Goal: Information Seeking & Learning: Learn about a topic

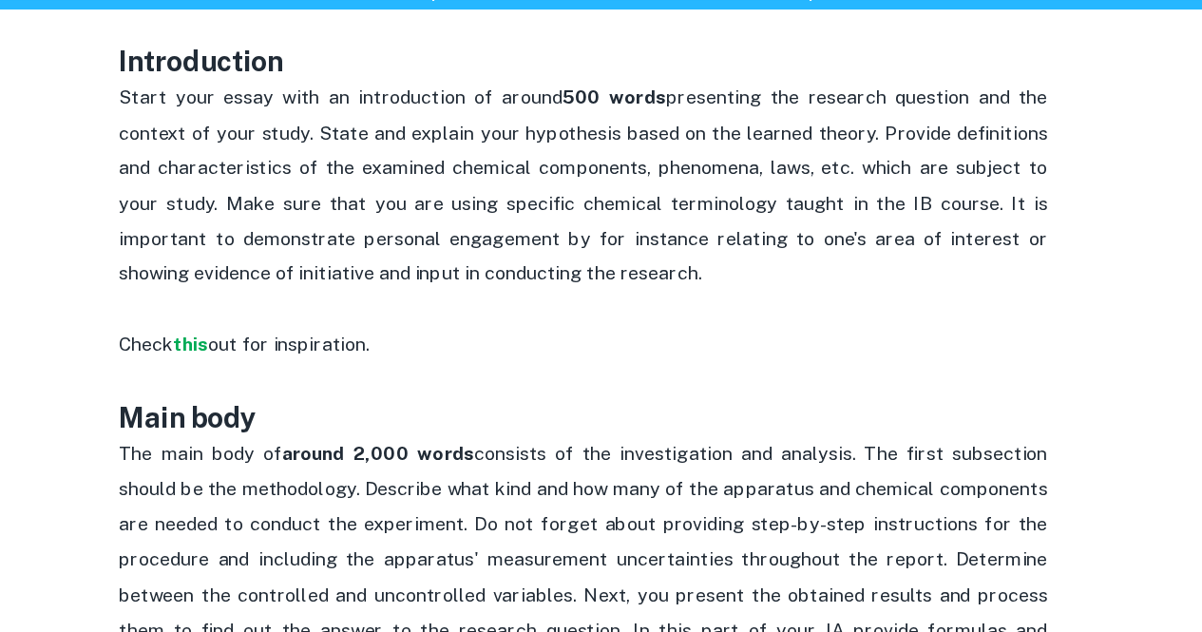
scroll to position [1016, 0]
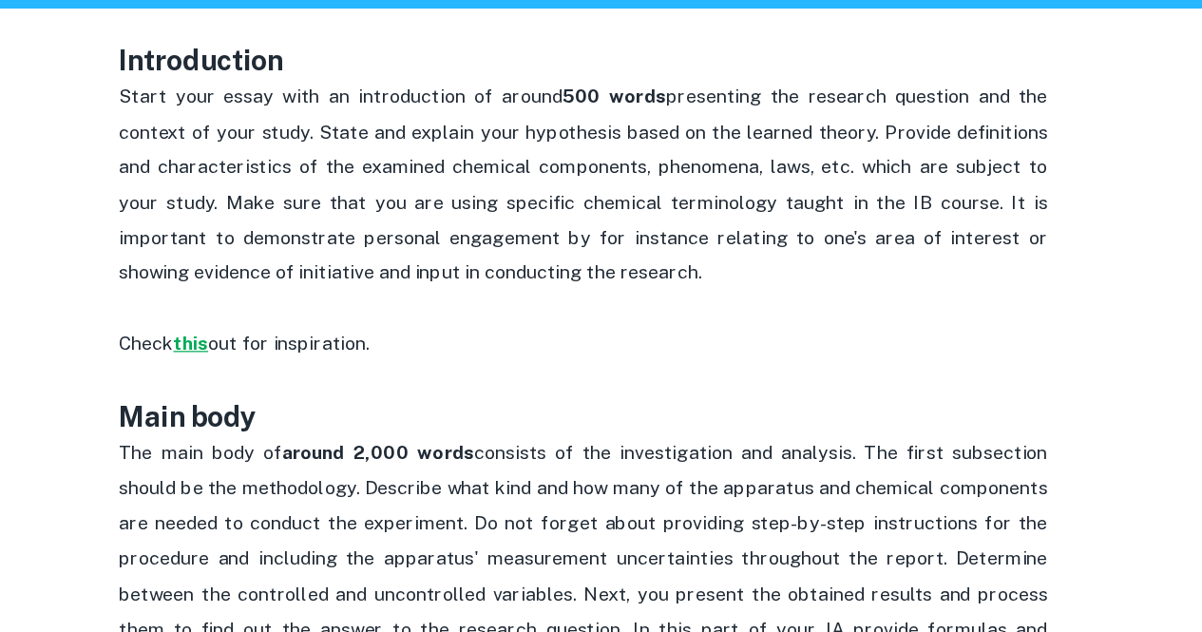
click at [282, 380] on strong "this" at bounding box center [280, 371] width 29 height 18
click at [774, 246] on p "Start your essay with an introduction of around 500 words presenting the resear…" at bounding box center [601, 256] width 760 height 202
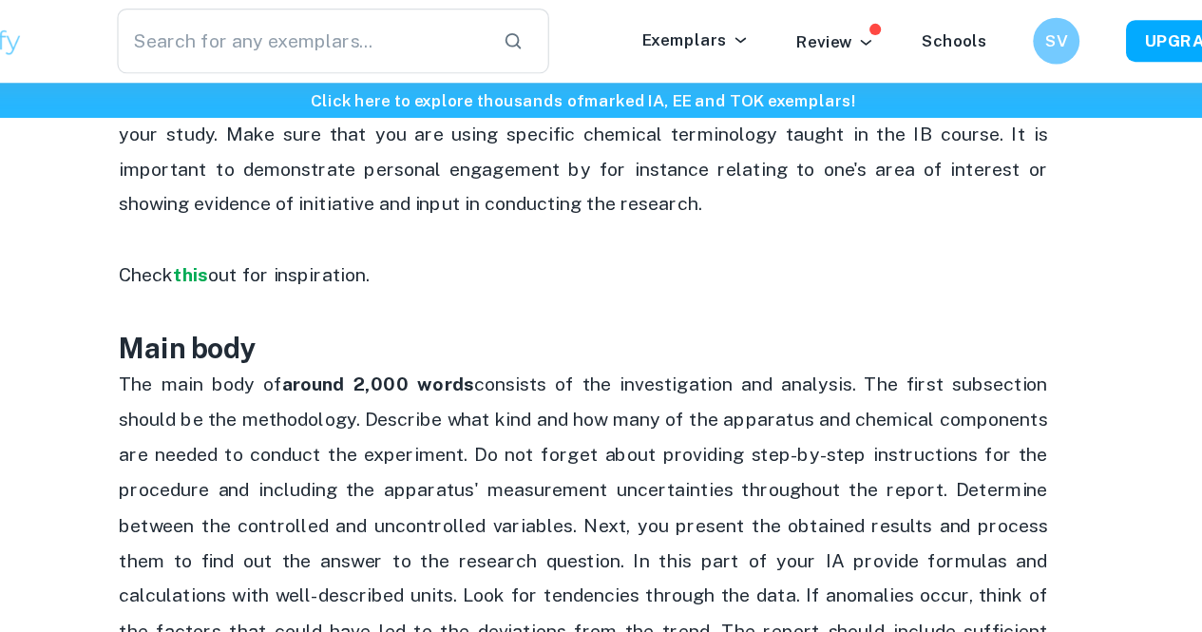
scroll to position [1162, 0]
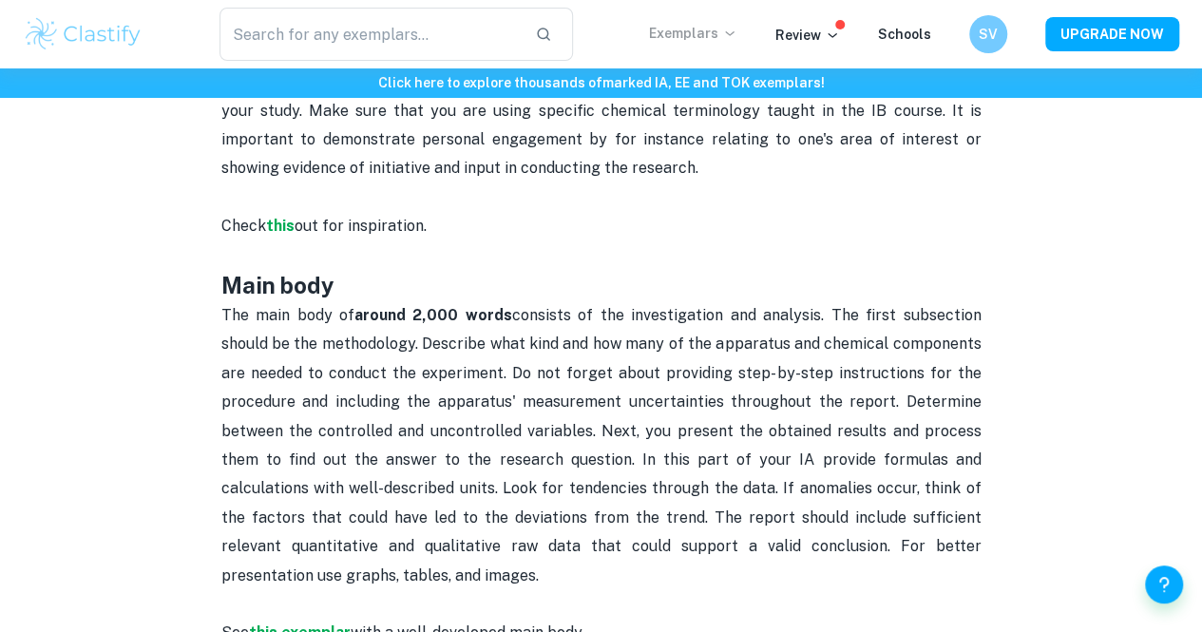
click at [699, 26] on p "Exemplars" at bounding box center [693, 33] width 88 height 21
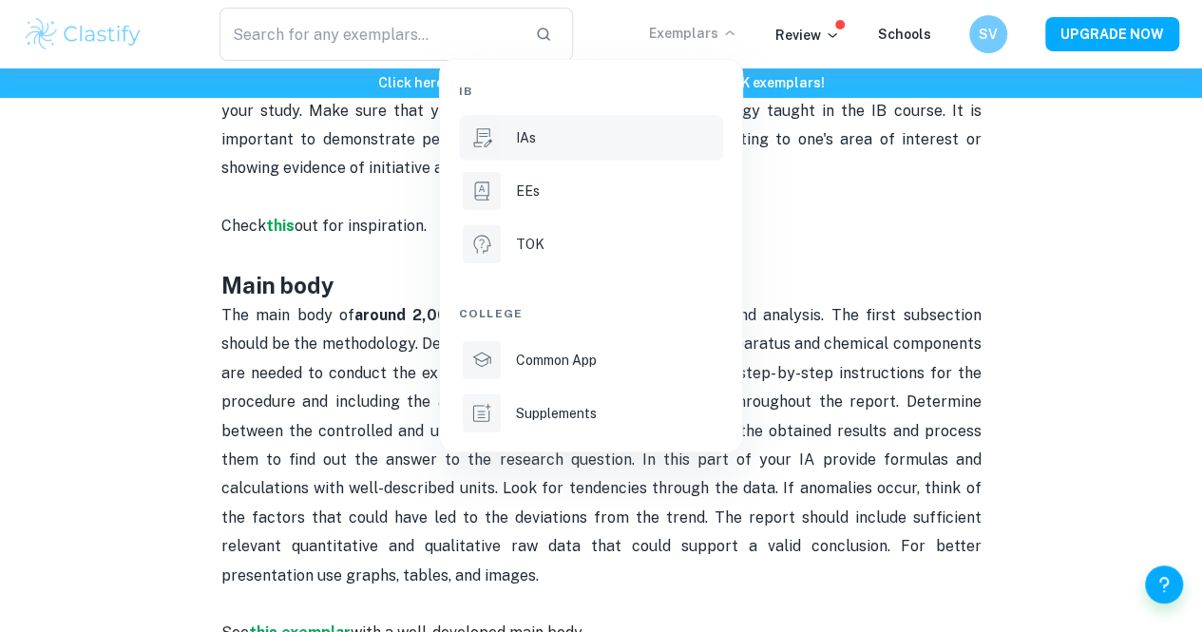
click at [552, 140] on div "IAs" at bounding box center [617, 137] width 203 height 21
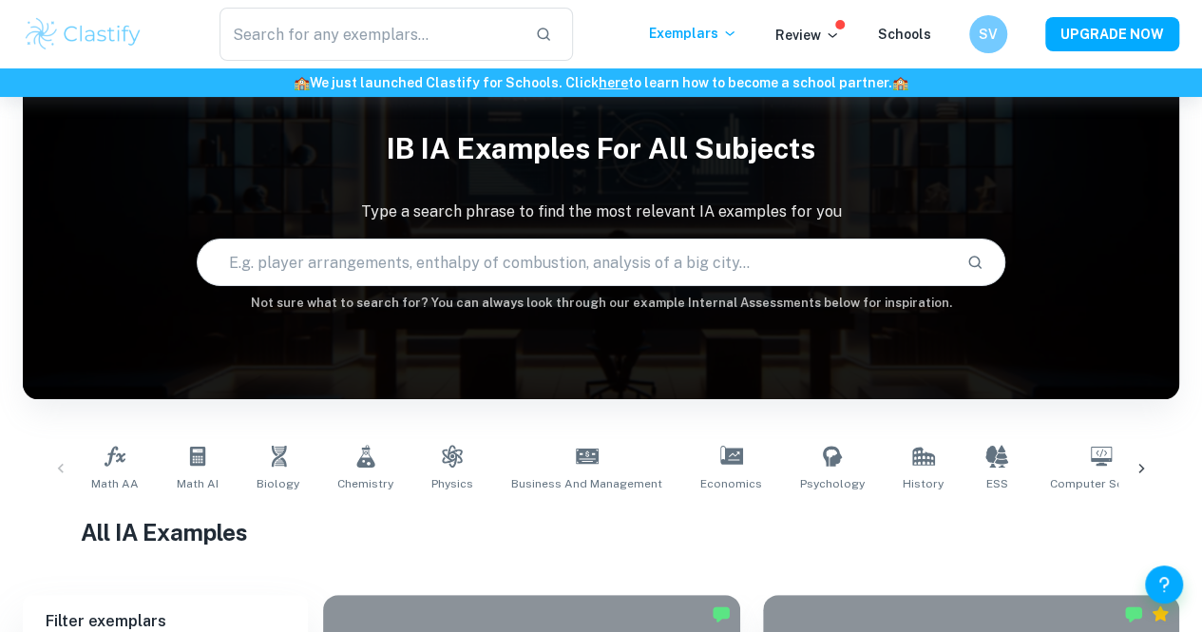
scroll to position [45, 0]
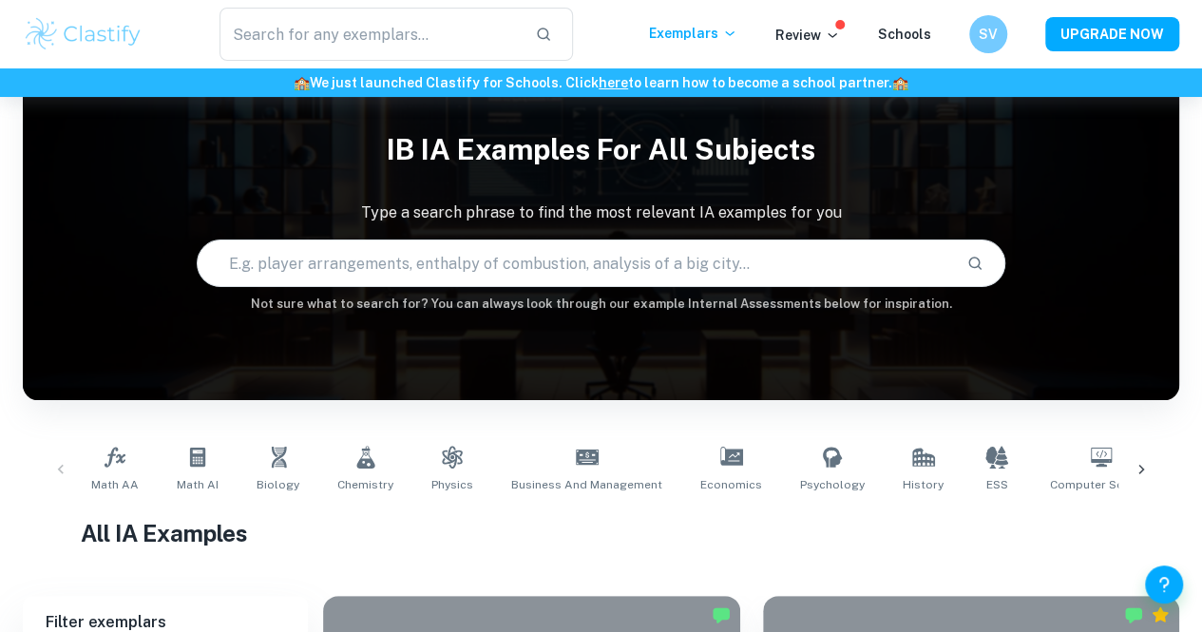
click at [338, 263] on input "text" at bounding box center [575, 263] width 754 height 53
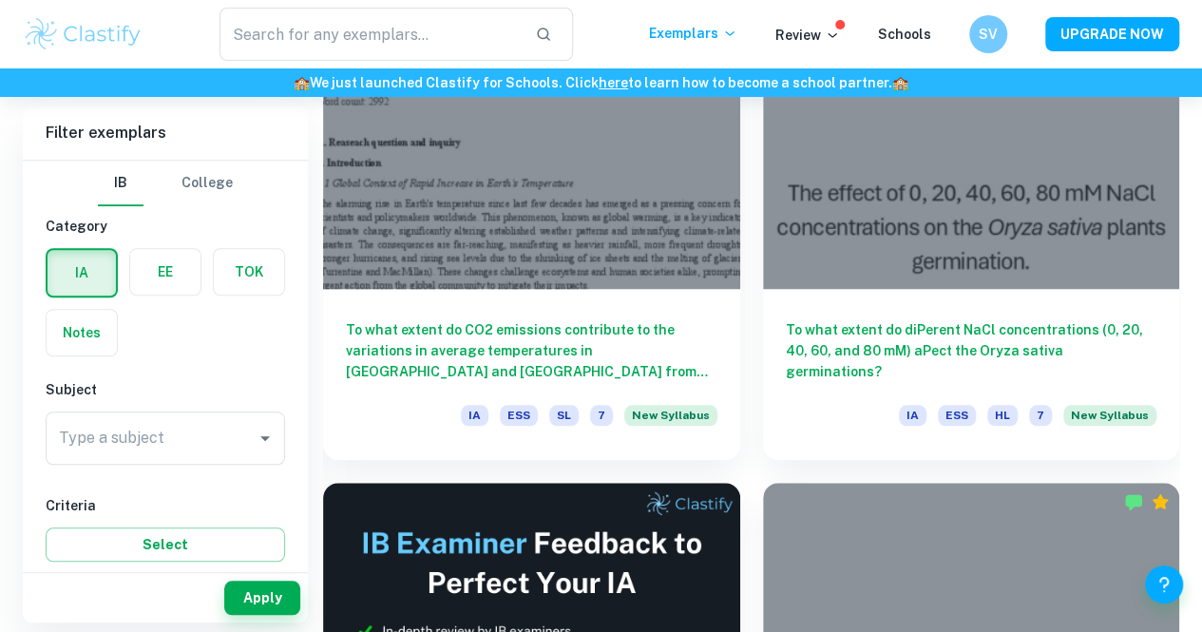
scroll to position [672, 0]
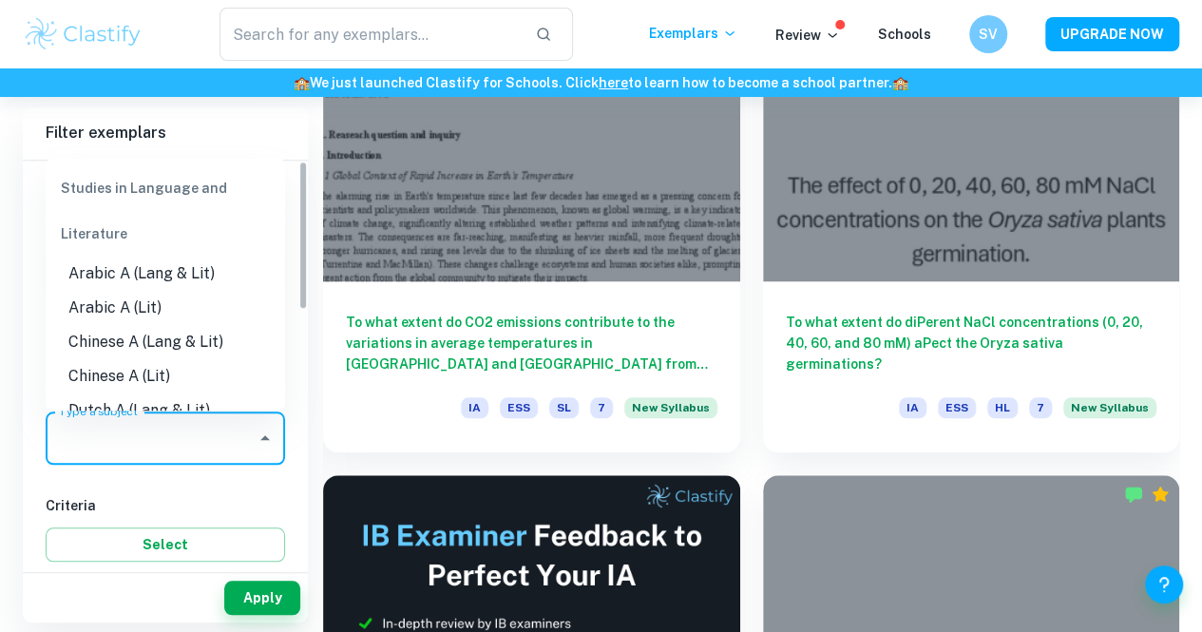
click at [197, 430] on input "Type a subject" at bounding box center [151, 438] width 194 height 36
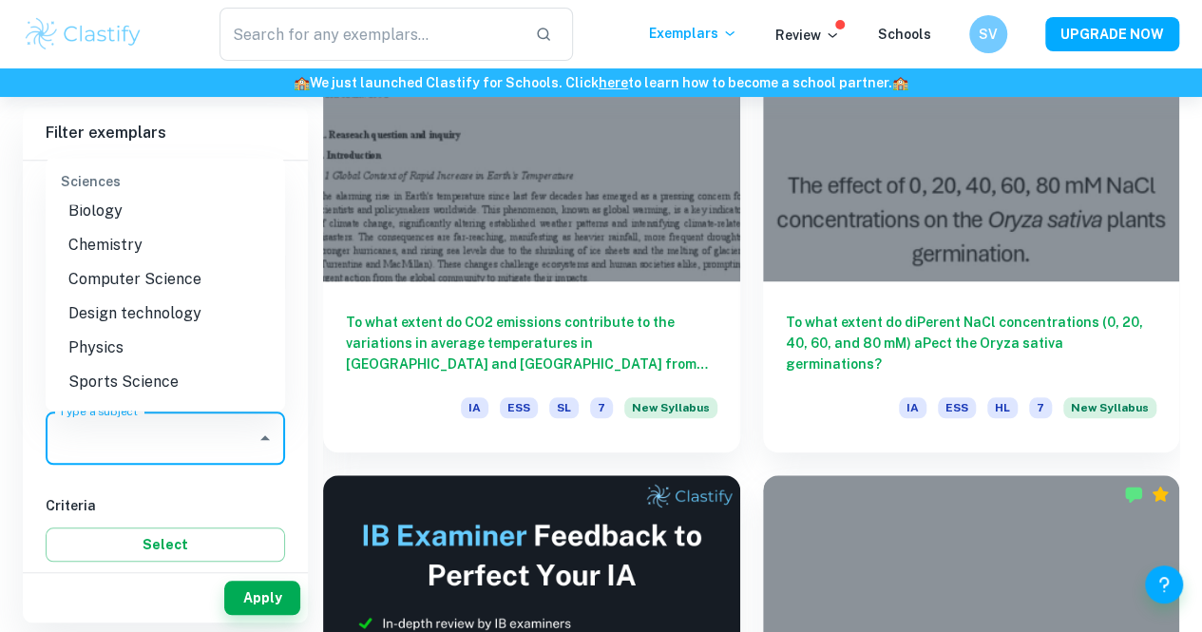
scroll to position [2368, 0]
click at [107, 245] on li "Chemistry" at bounding box center [165, 243] width 239 height 34
type input "Chemistry"
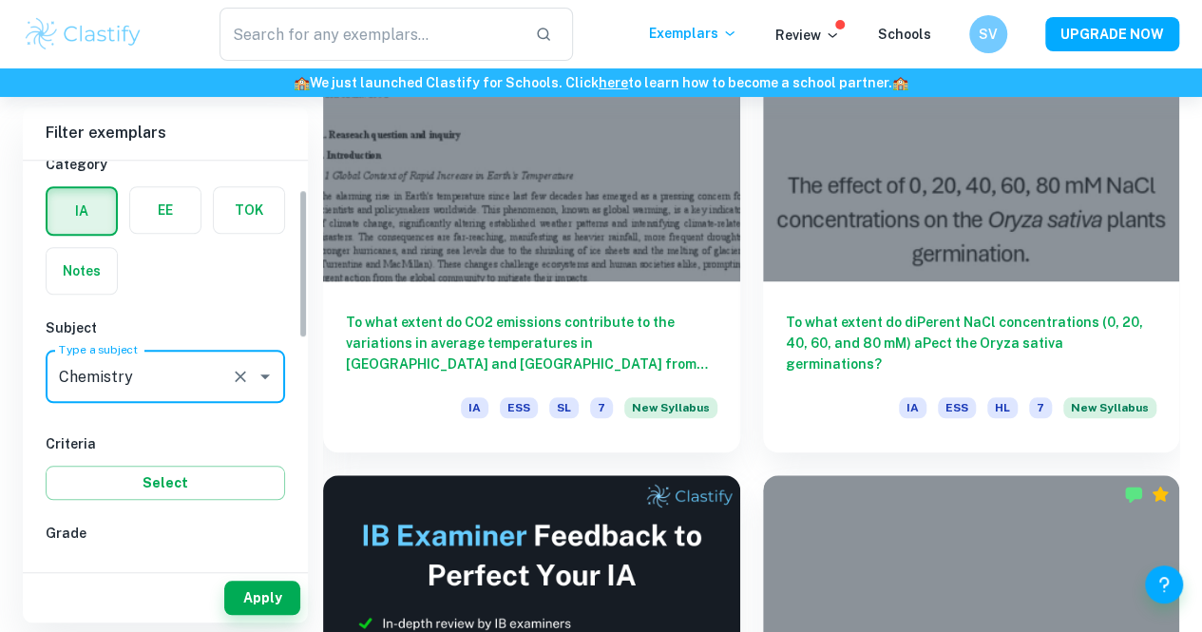
scroll to position [80, 0]
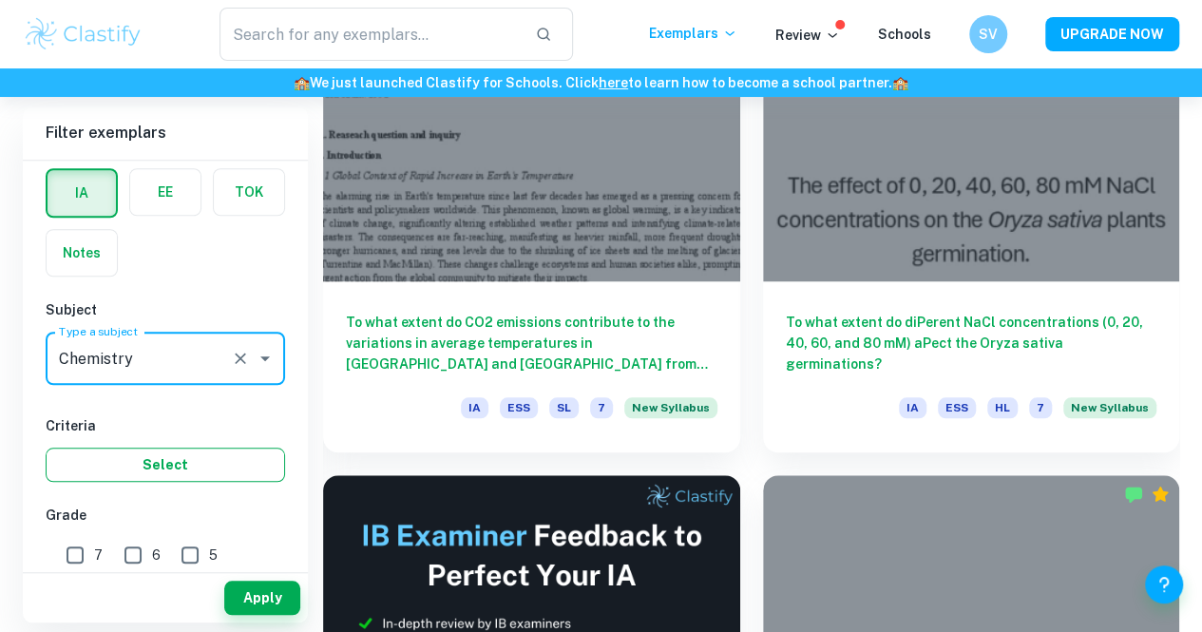
click at [129, 466] on button "Select" at bounding box center [165, 464] width 239 height 34
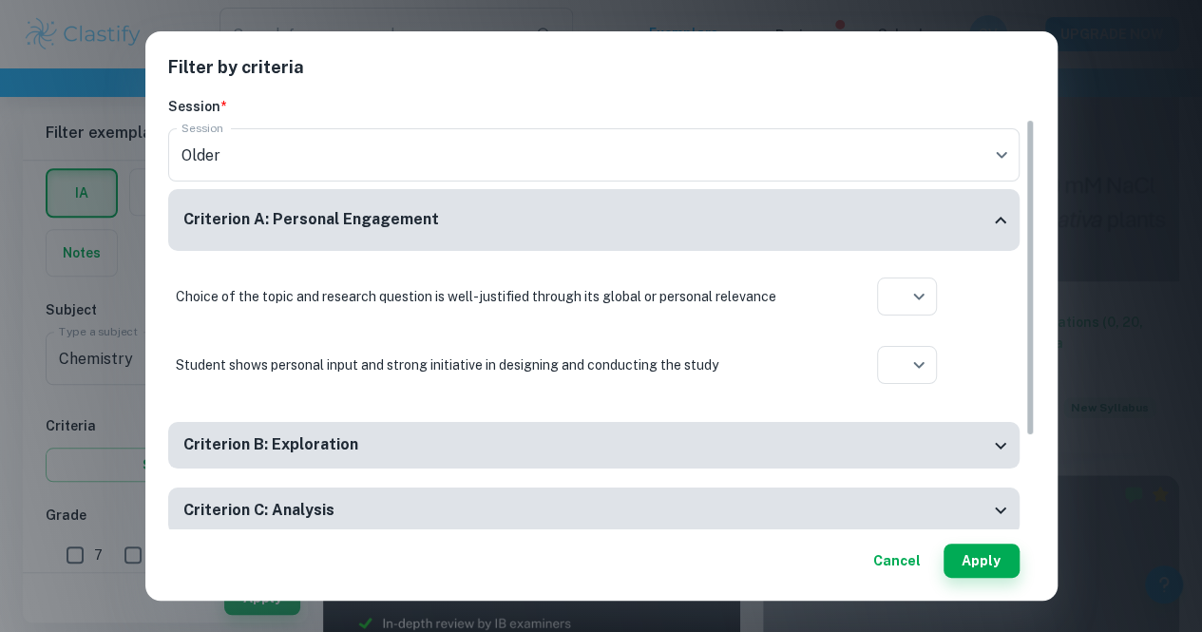
scroll to position [156, 0]
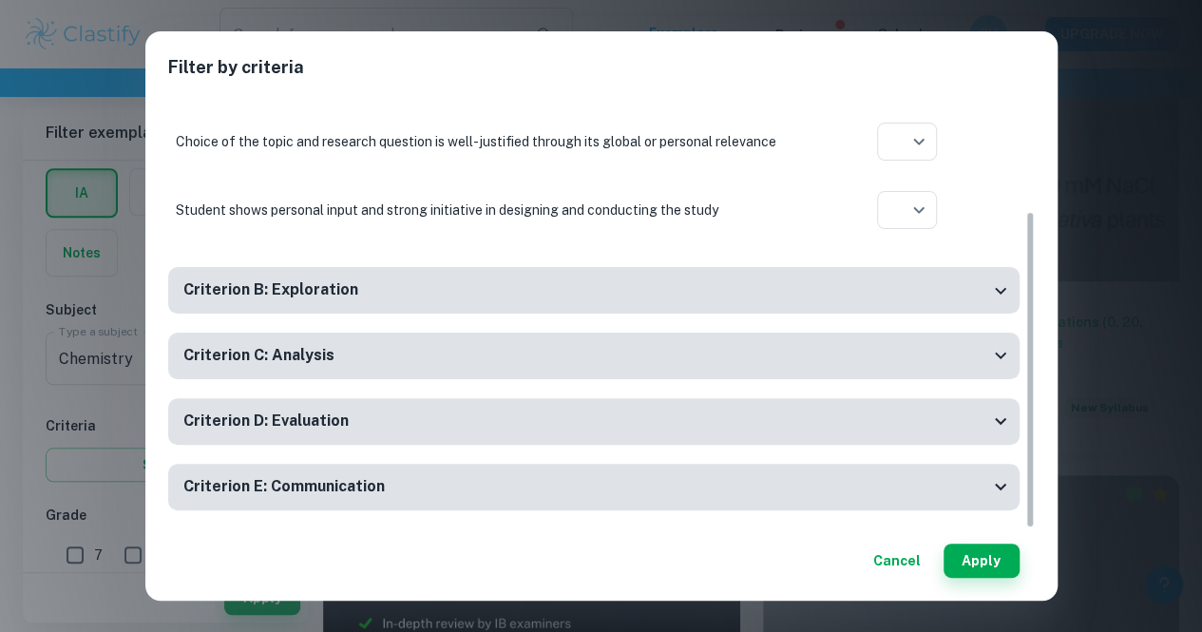
click at [411, 286] on div "Criterion B: Exploration" at bounding box center [586, 290] width 806 height 24
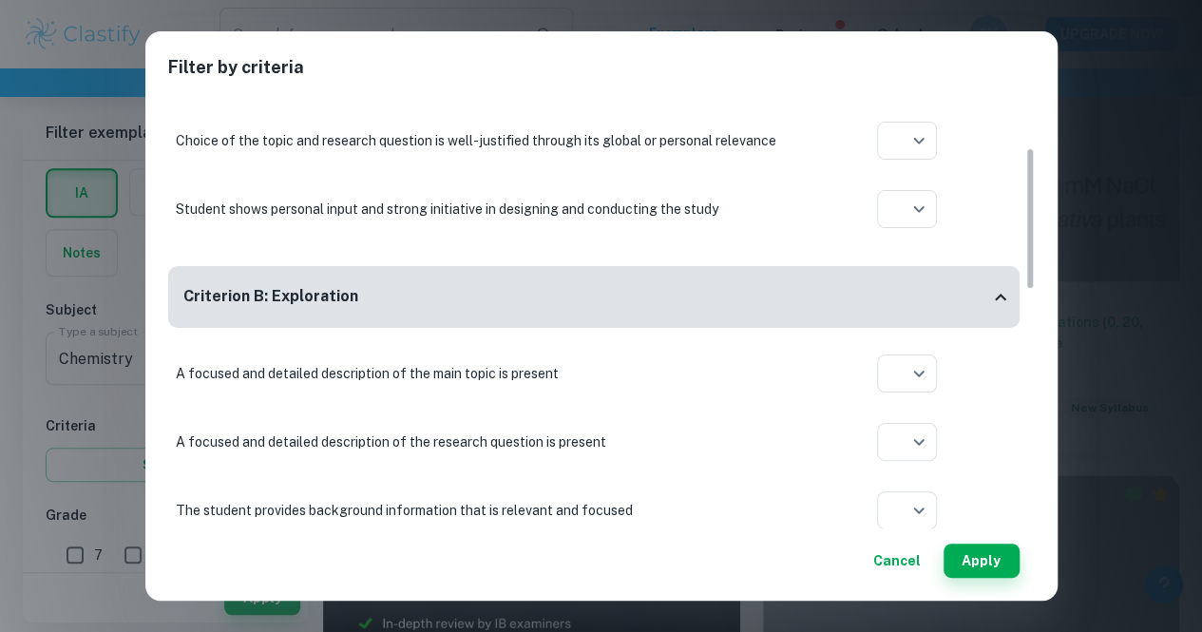
click at [411, 289] on div "Criterion B: Exploration" at bounding box center [586, 297] width 806 height 24
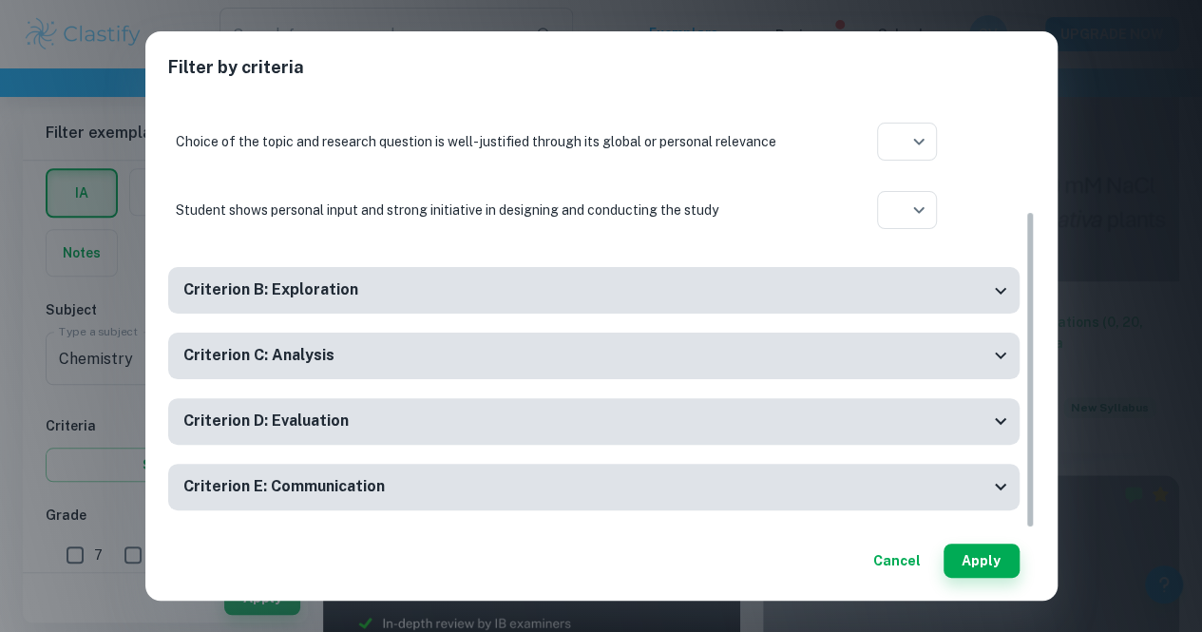
scroll to position [0, 0]
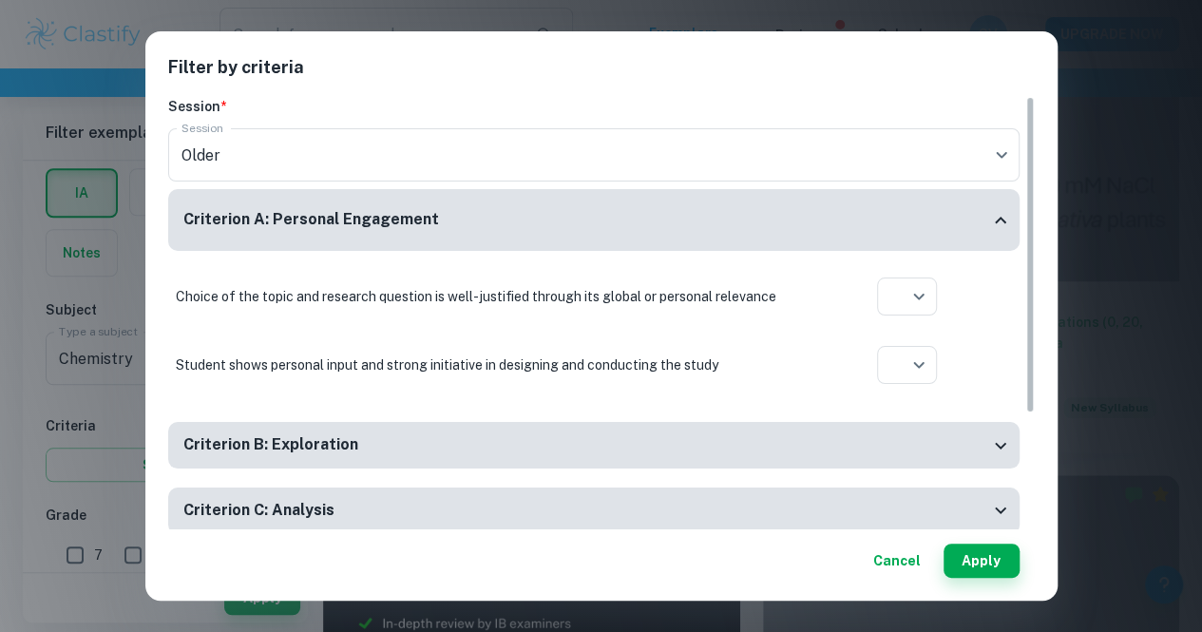
click at [422, 202] on div "Criterion A: Personal Engagement" at bounding box center [593, 220] width 851 height 62
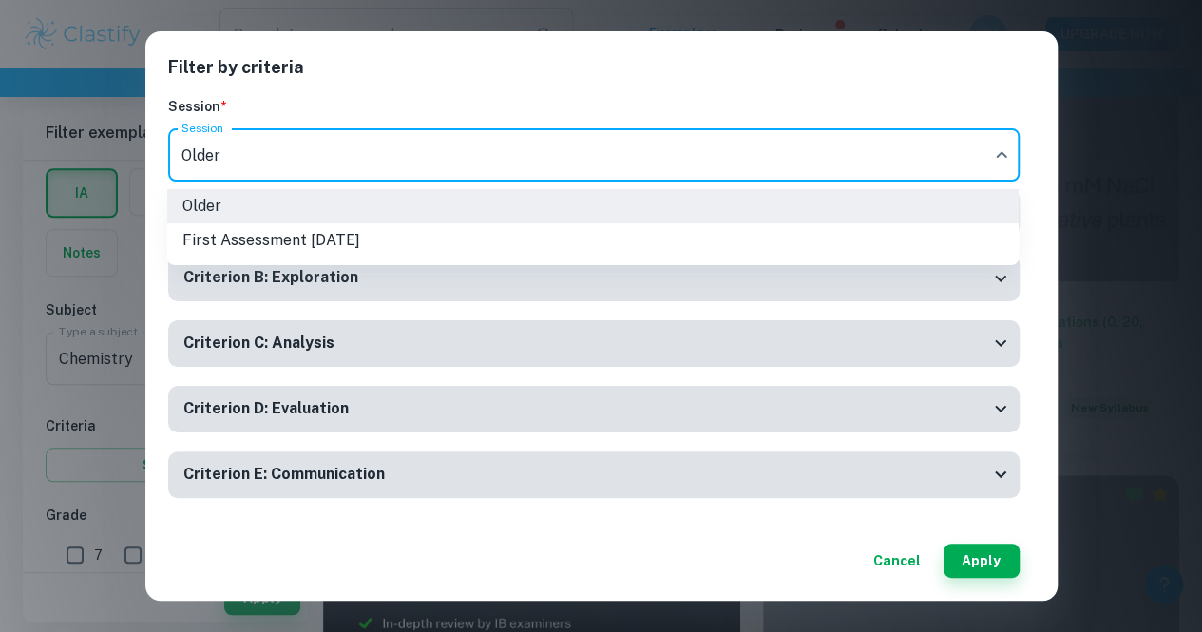
click at [397, 235] on li "First Assessment [DATE]" at bounding box center [592, 240] width 851 height 34
type input "m25"
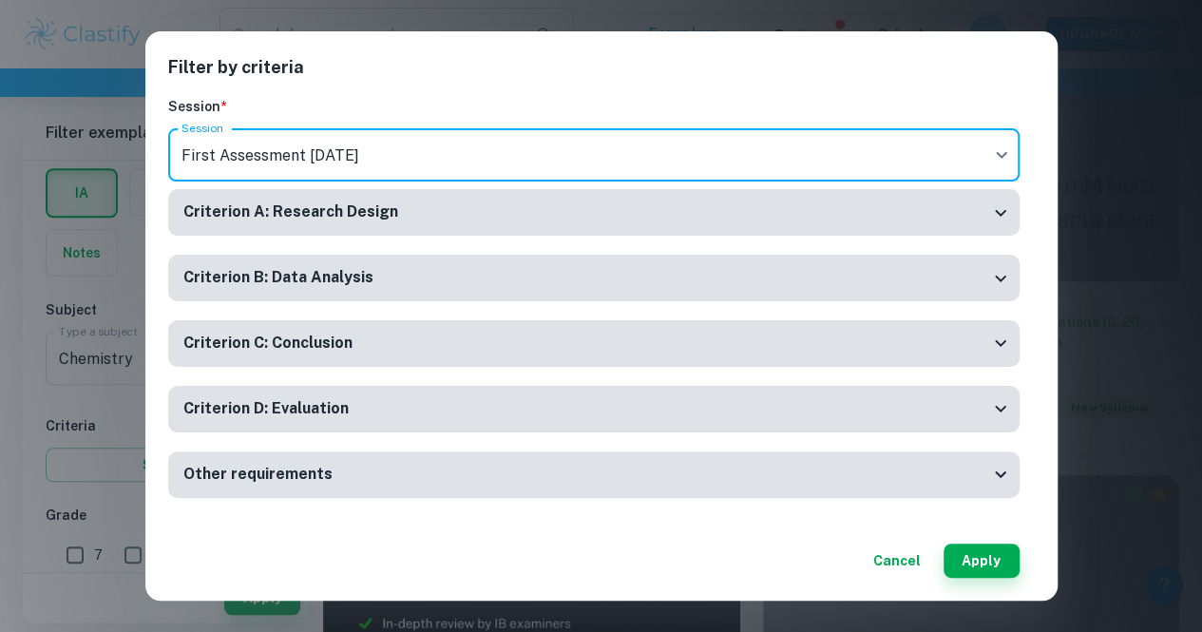
click at [751, 209] on div "Criterion A: Research Design" at bounding box center [586, 212] width 806 height 24
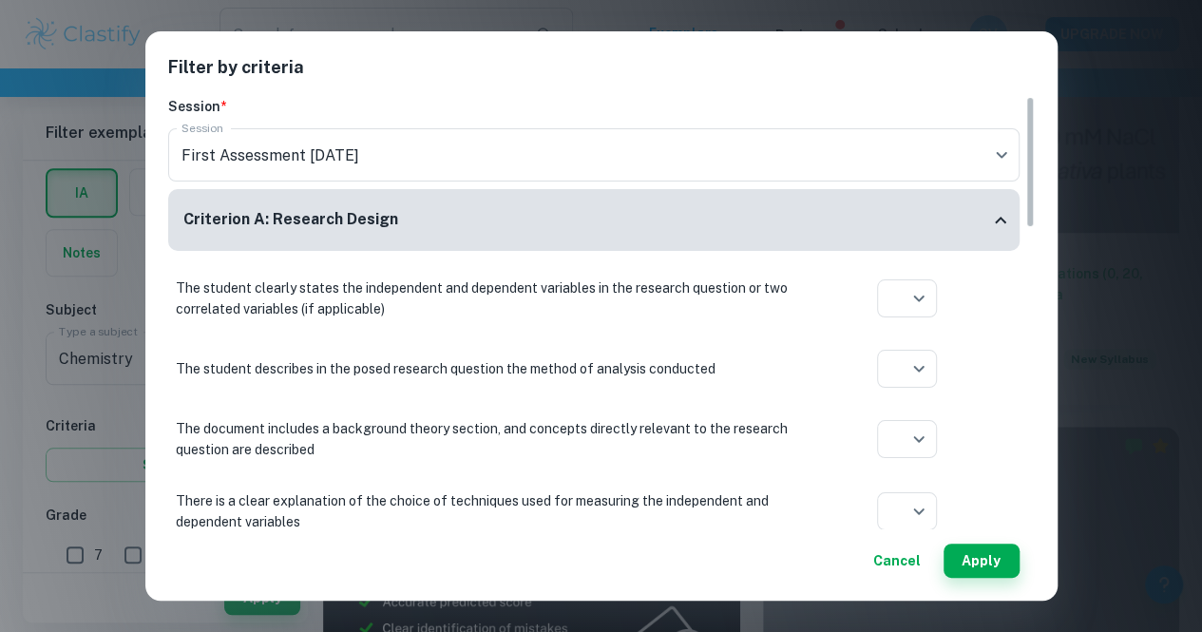
scroll to position [94, 0]
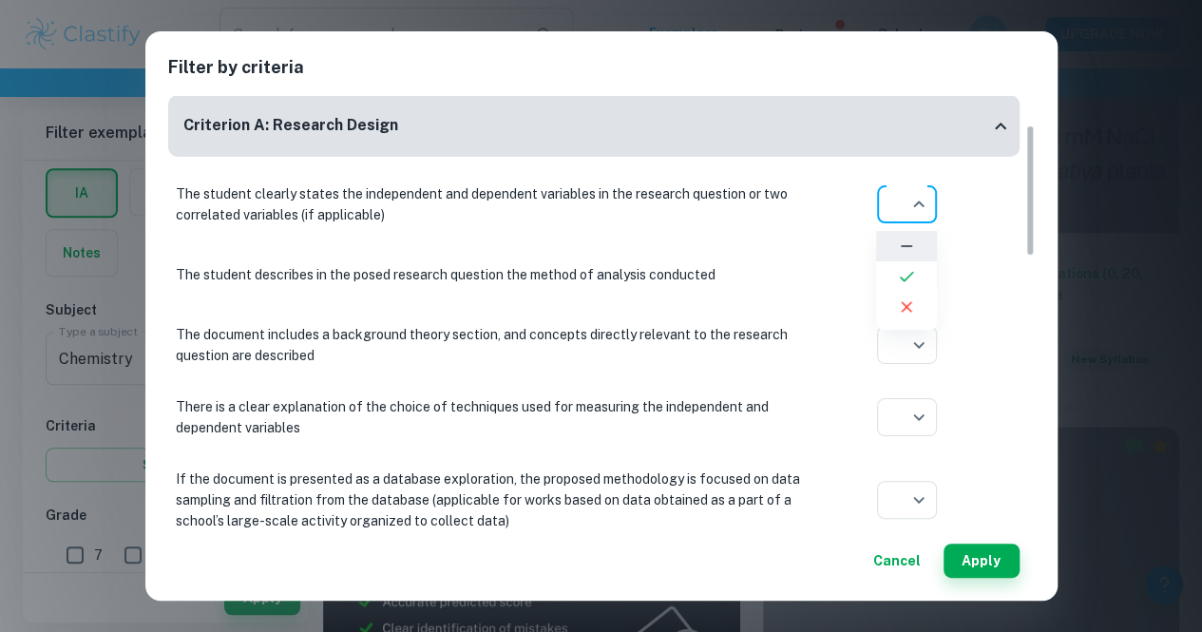
click at [916, 282] on li at bounding box center [906, 276] width 61 height 30
type input "yes"
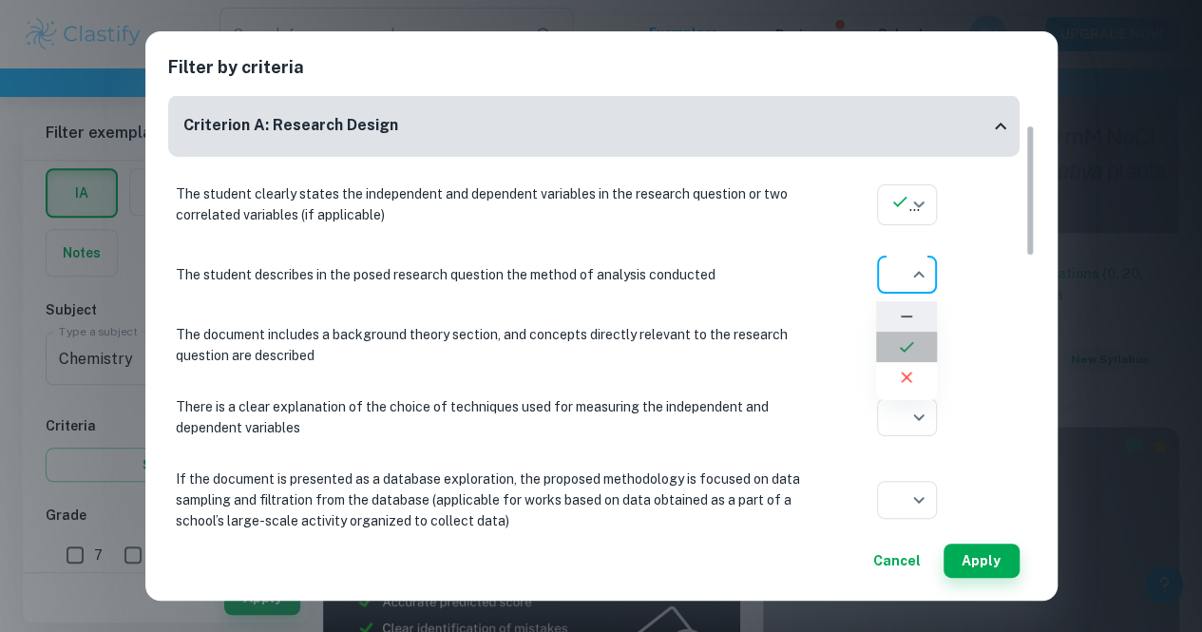
click at [910, 339] on icon at bounding box center [906, 346] width 19 height 19
type input "yes"
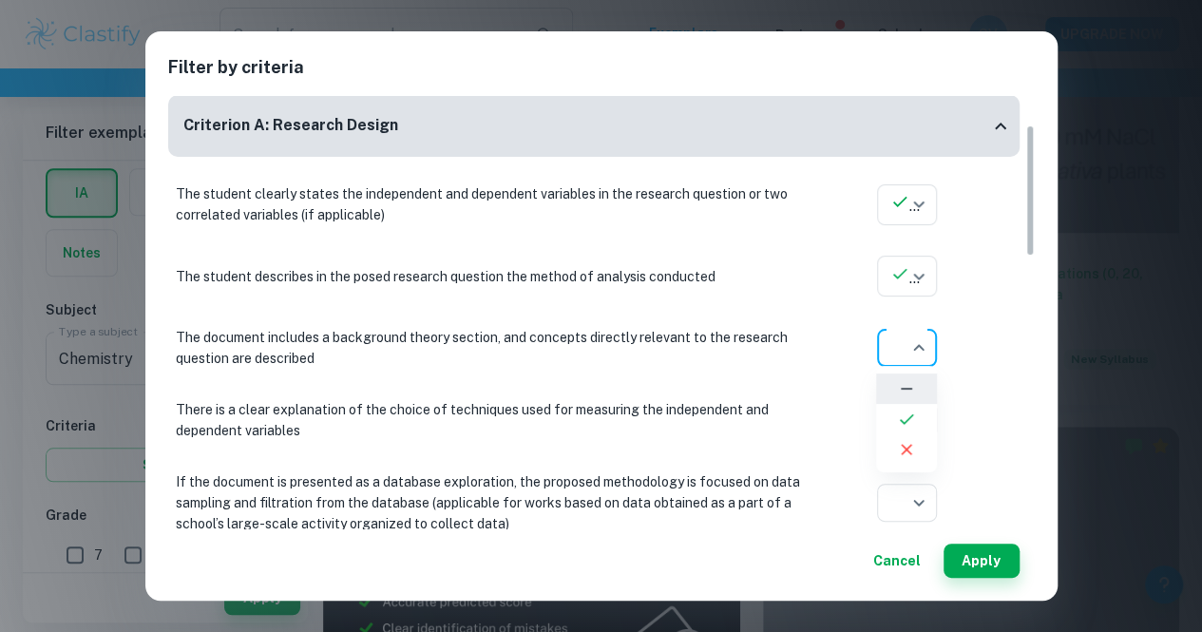
click at [912, 414] on icon at bounding box center [907, 419] width 14 height 10
type input "yes"
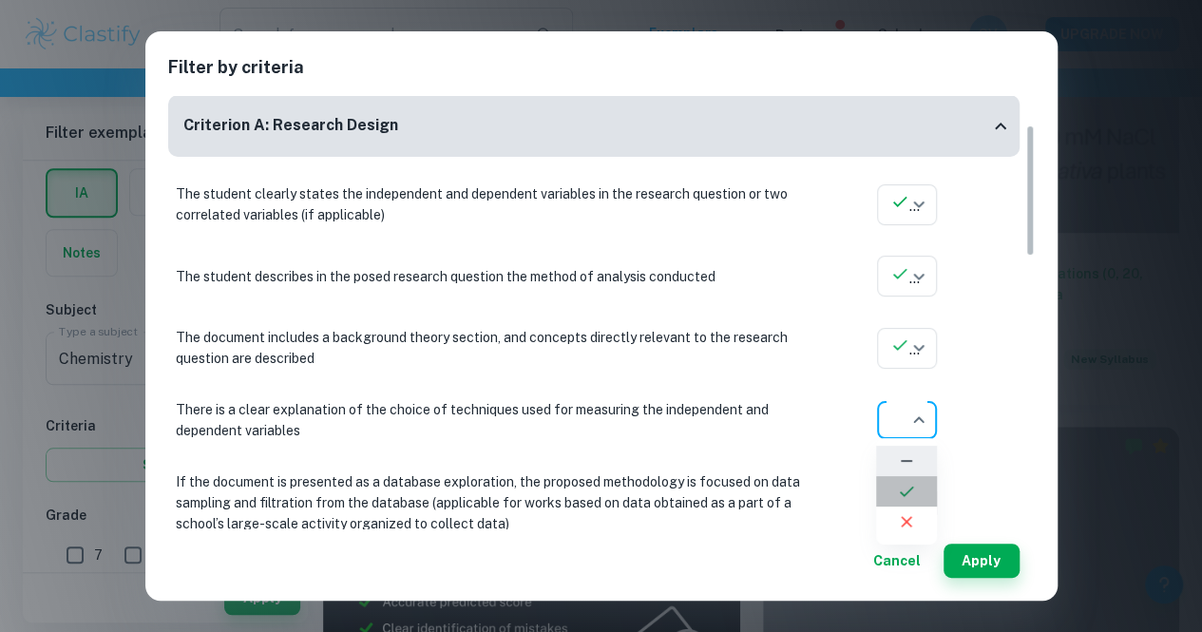
click at [910, 485] on icon at bounding box center [906, 491] width 19 height 19
type input "yes"
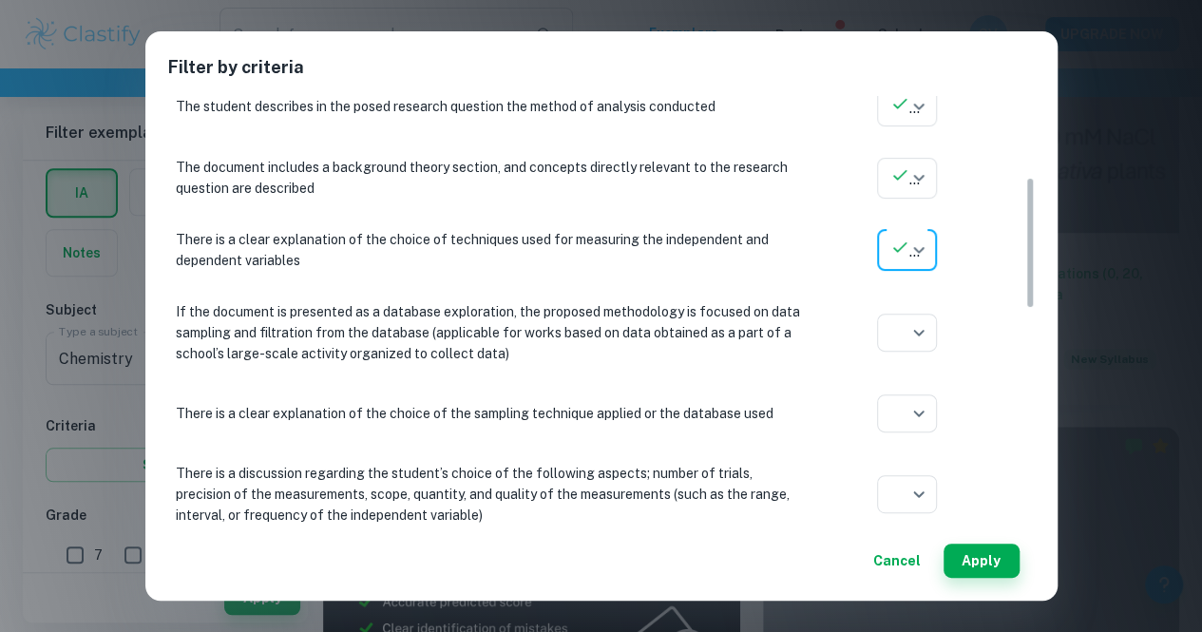
scroll to position [265, 0]
click at [912, 405] on icon at bounding box center [906, 402] width 19 height 19
type input "yes"
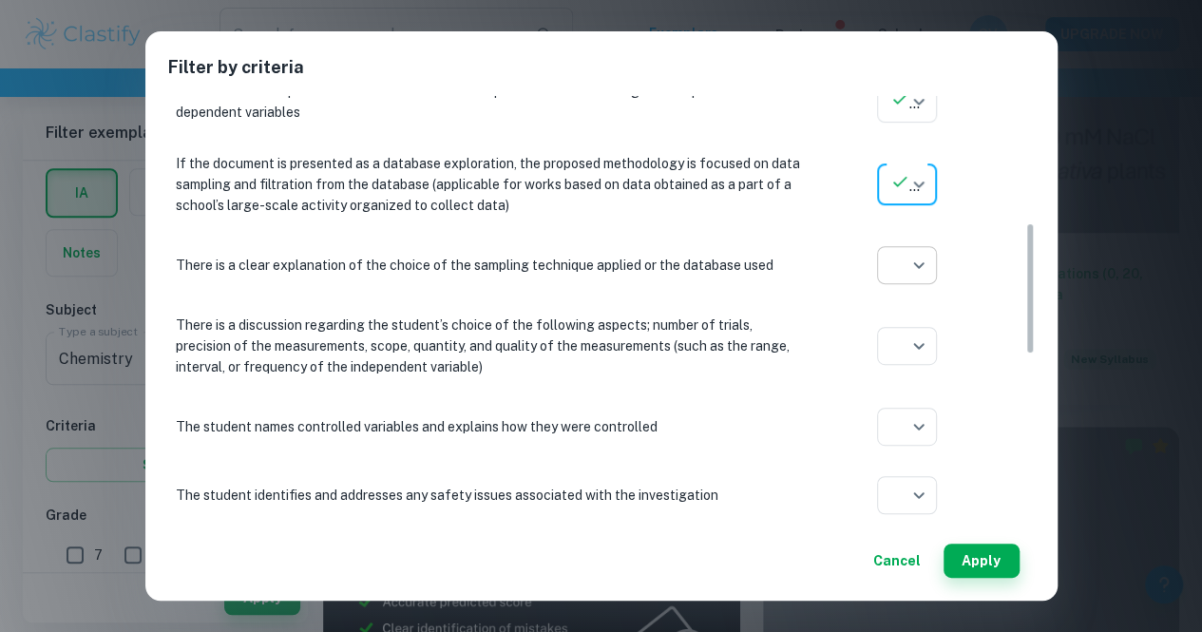
click at [917, 341] on li at bounding box center [906, 337] width 61 height 30
type input "yes"
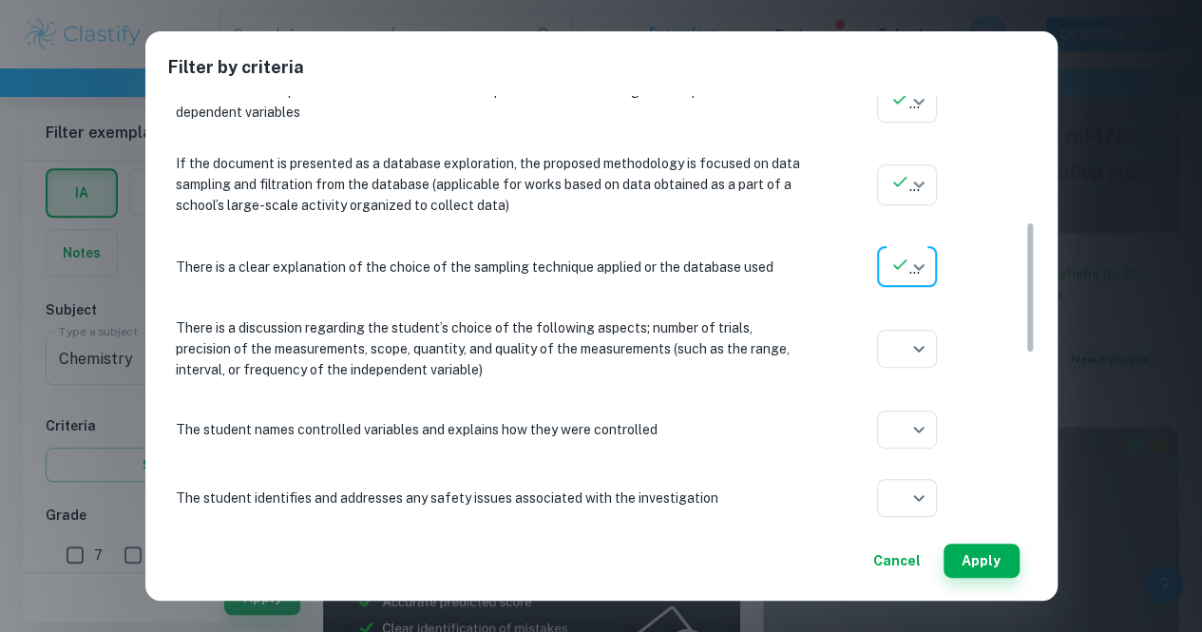
click at [916, 416] on li at bounding box center [906, 420] width 61 height 30
type input "yes"
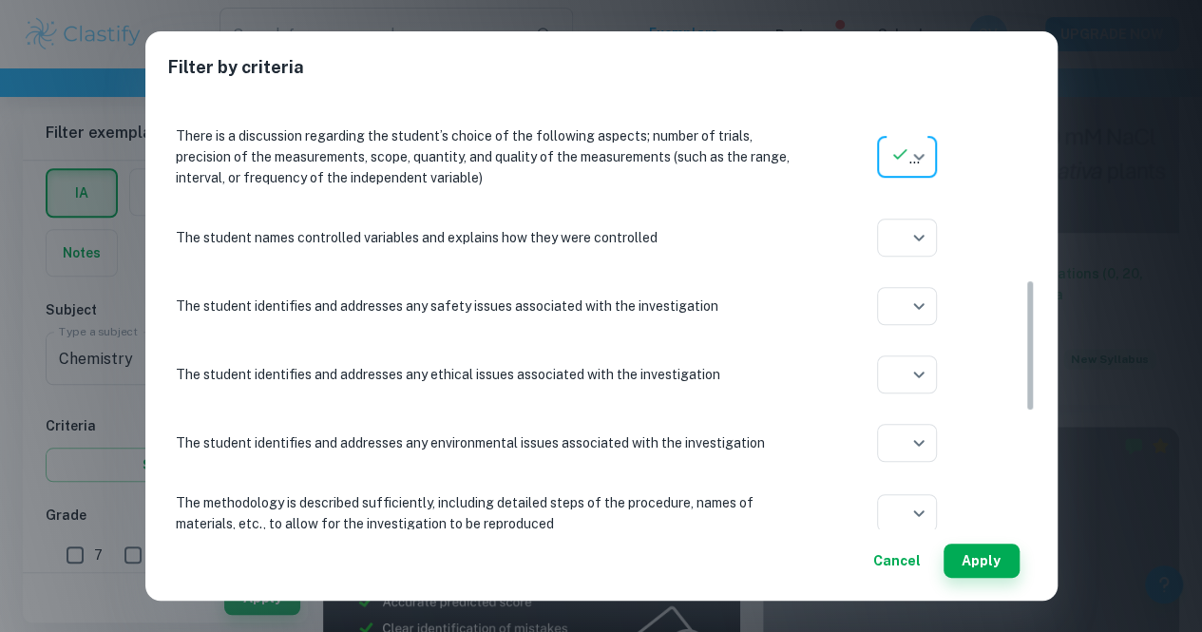
scroll to position [602, 0]
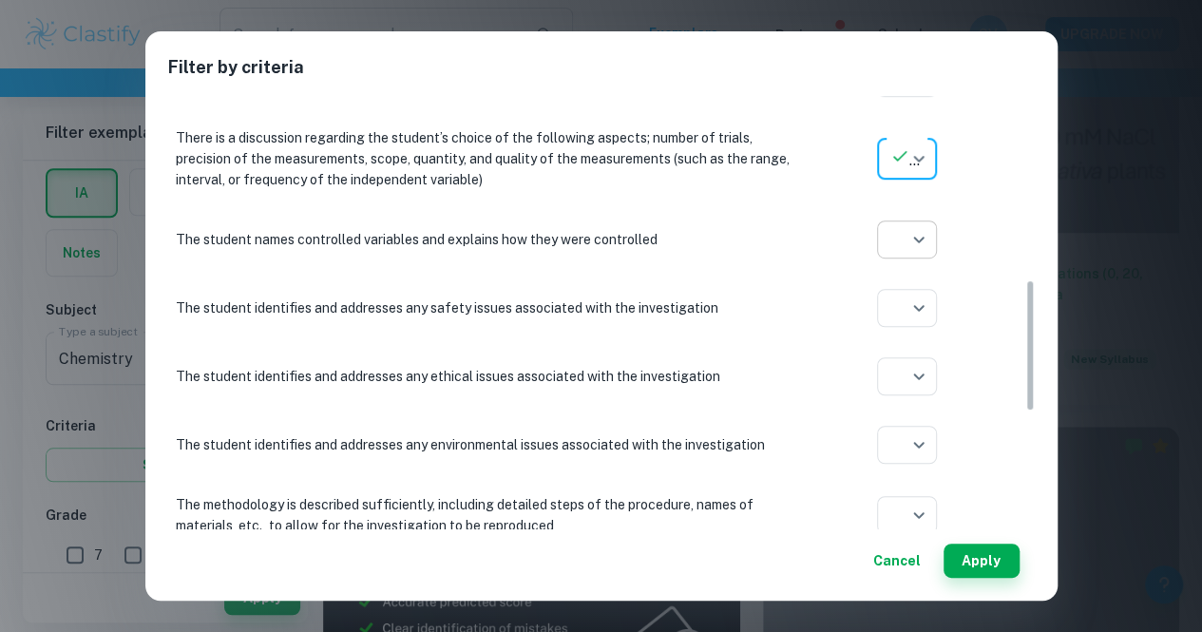
click at [917, 310] on li at bounding box center [906, 310] width 61 height 30
type input "yes"
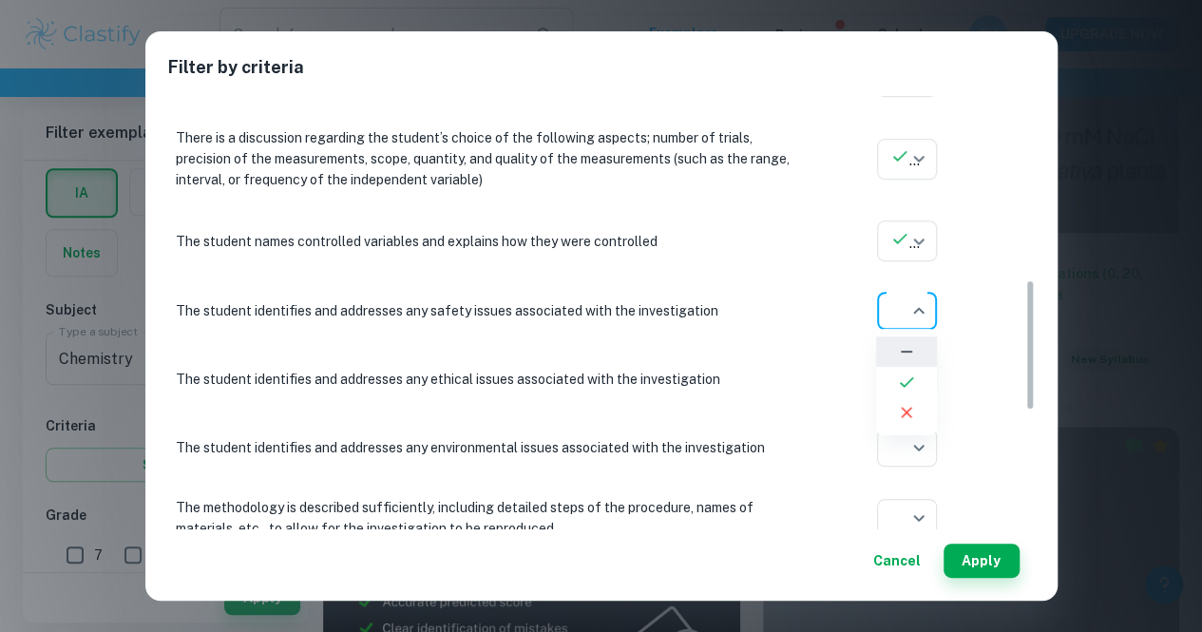
click at [914, 381] on icon at bounding box center [906, 381] width 19 height 19
type input "yes"
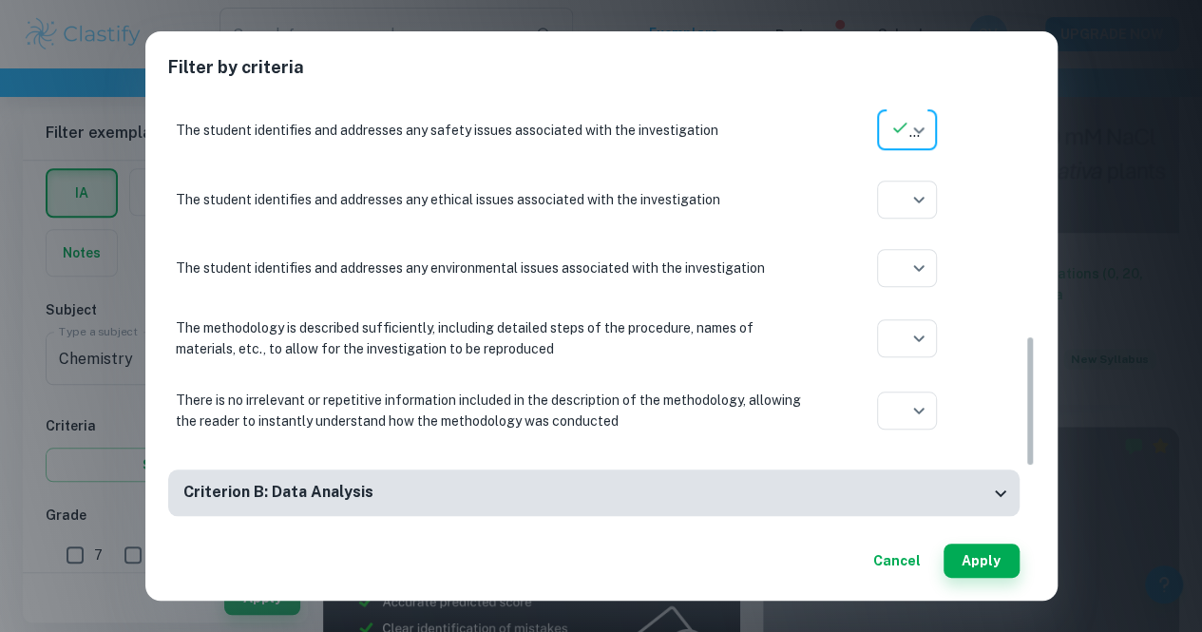
scroll to position [790, 0]
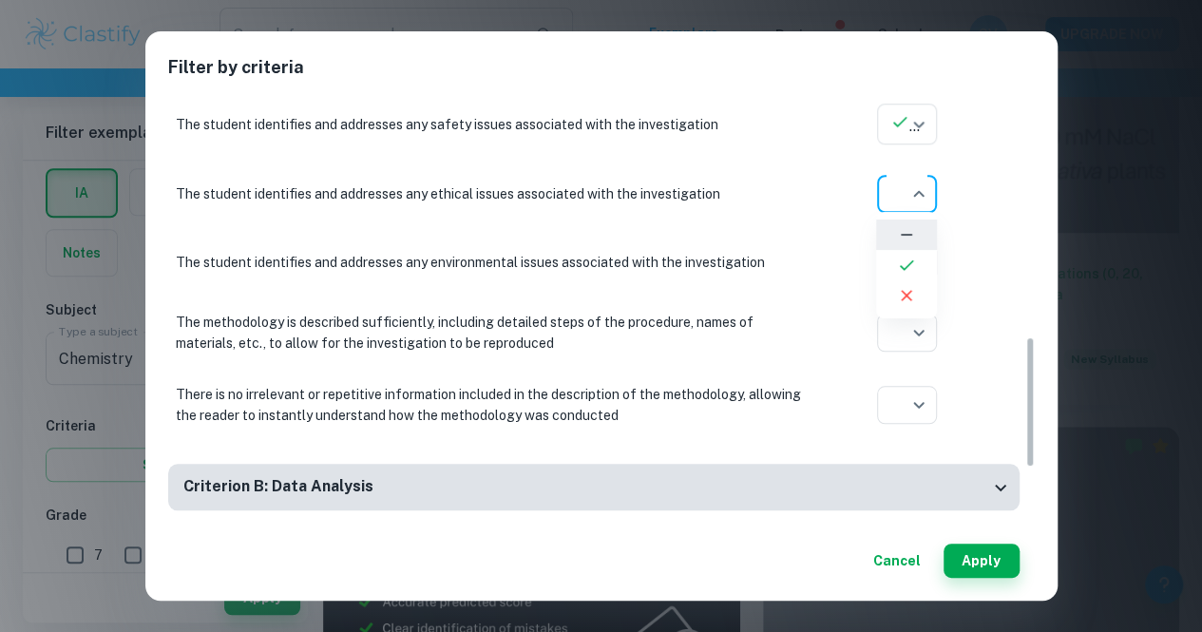
click at [909, 267] on icon at bounding box center [906, 265] width 19 height 19
type input "yes"
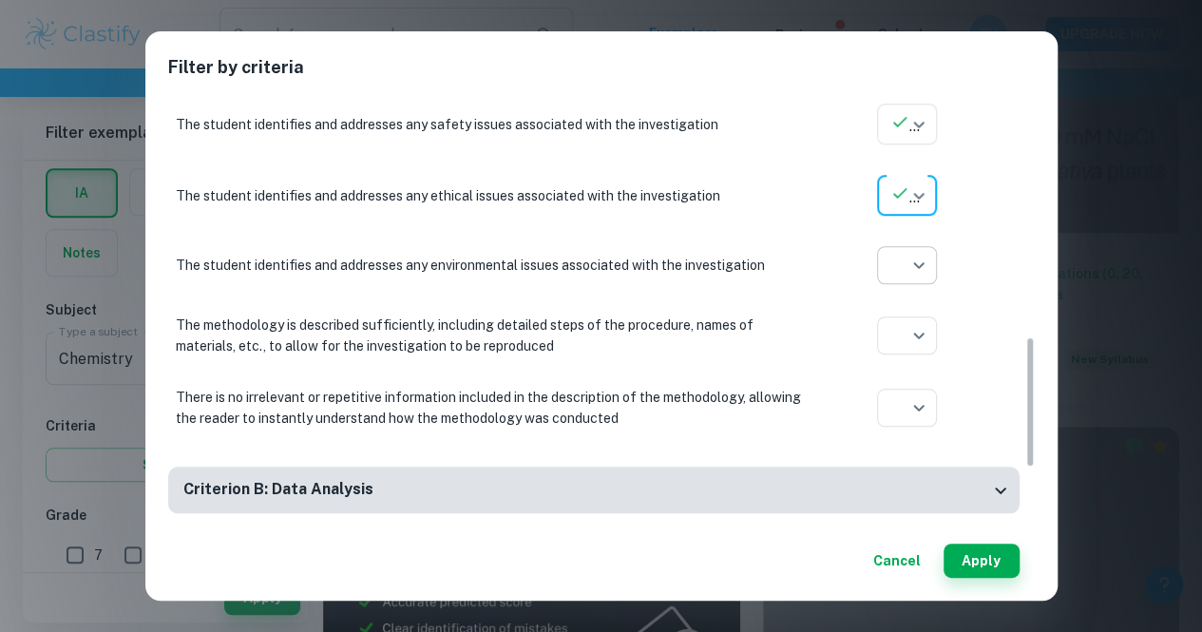
click at [914, 336] on icon at bounding box center [906, 335] width 19 height 19
type input "yes"
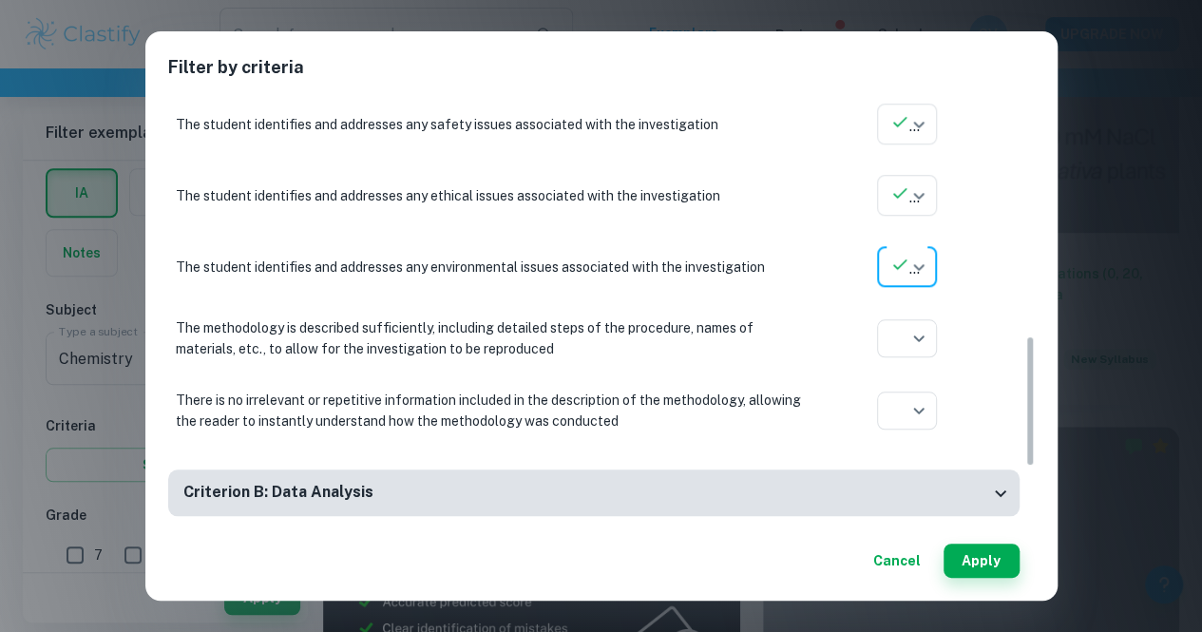
click at [911, 406] on icon at bounding box center [907, 409] width 14 height 10
type input "yes"
click at [904, 478] on icon at bounding box center [906, 480] width 19 height 19
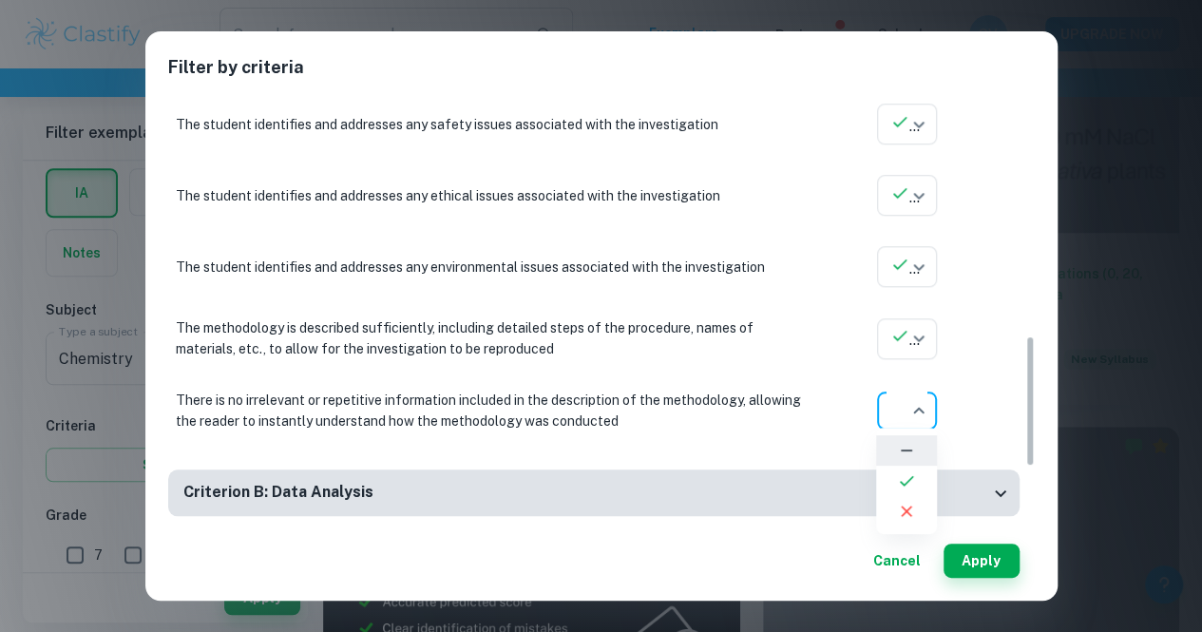
type input "yes"
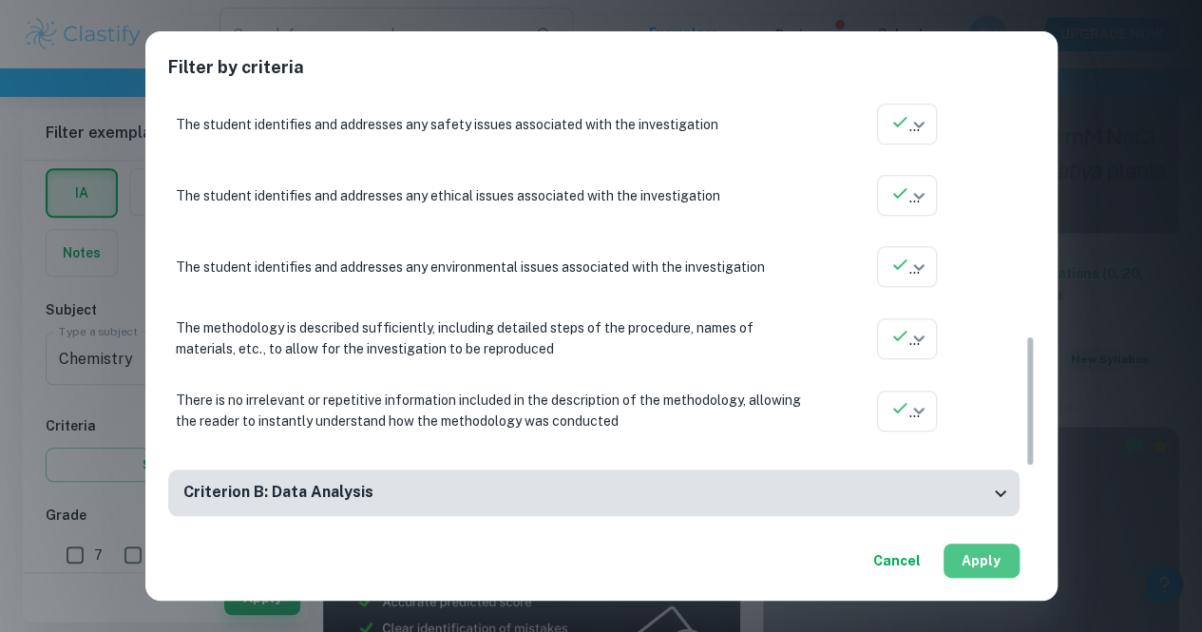
click at [981, 562] on button "Apply" at bounding box center [981, 560] width 76 height 34
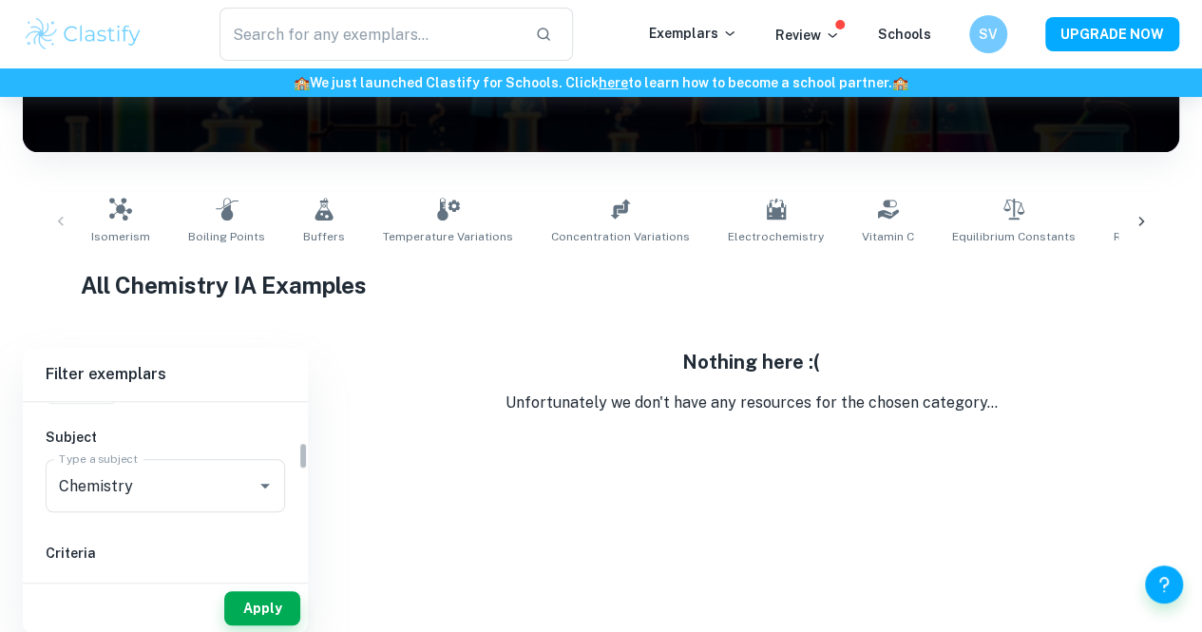
scroll to position [257, 0]
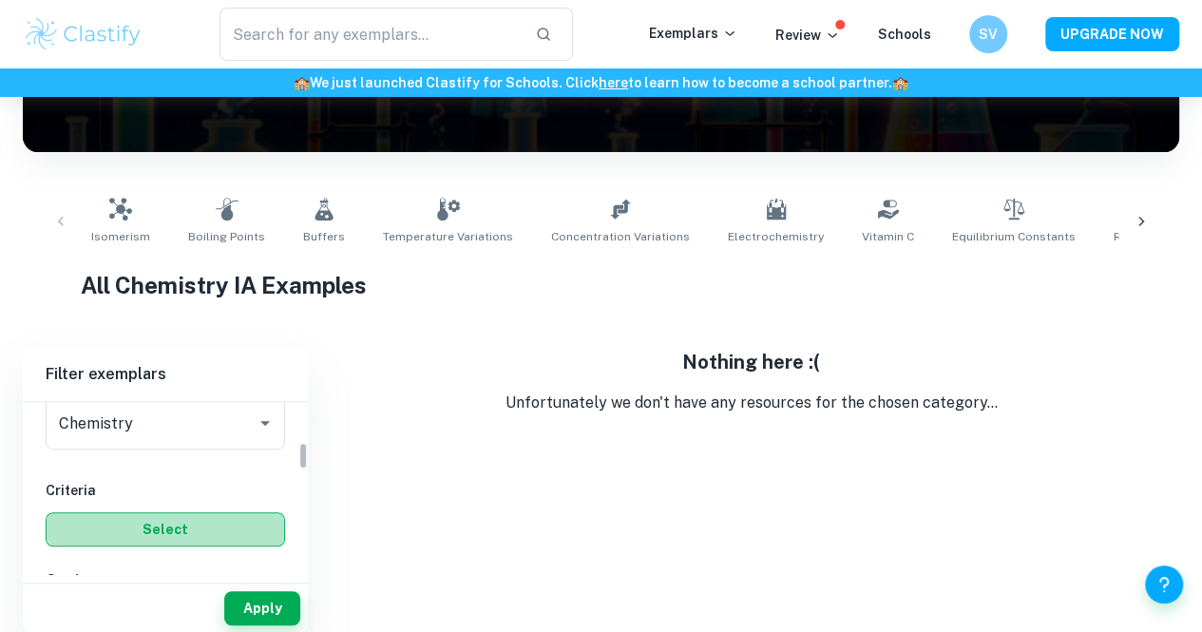
click at [168, 526] on button "Select" at bounding box center [165, 529] width 239 height 34
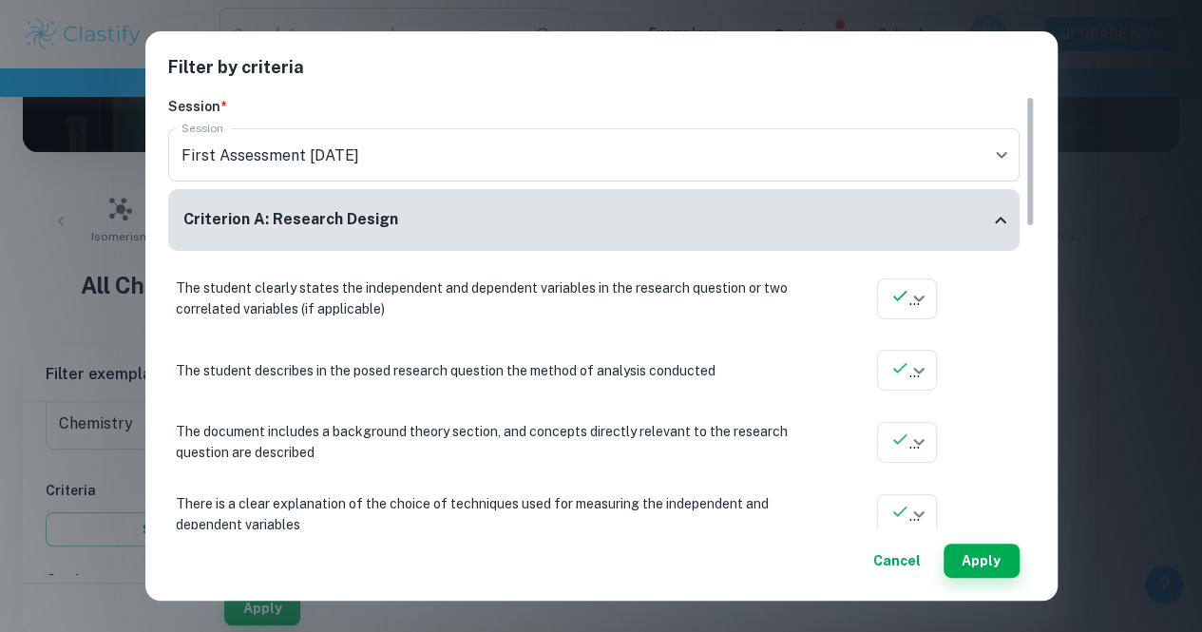
click at [904, 561] on button "Cancel" at bounding box center [897, 560] width 63 height 34
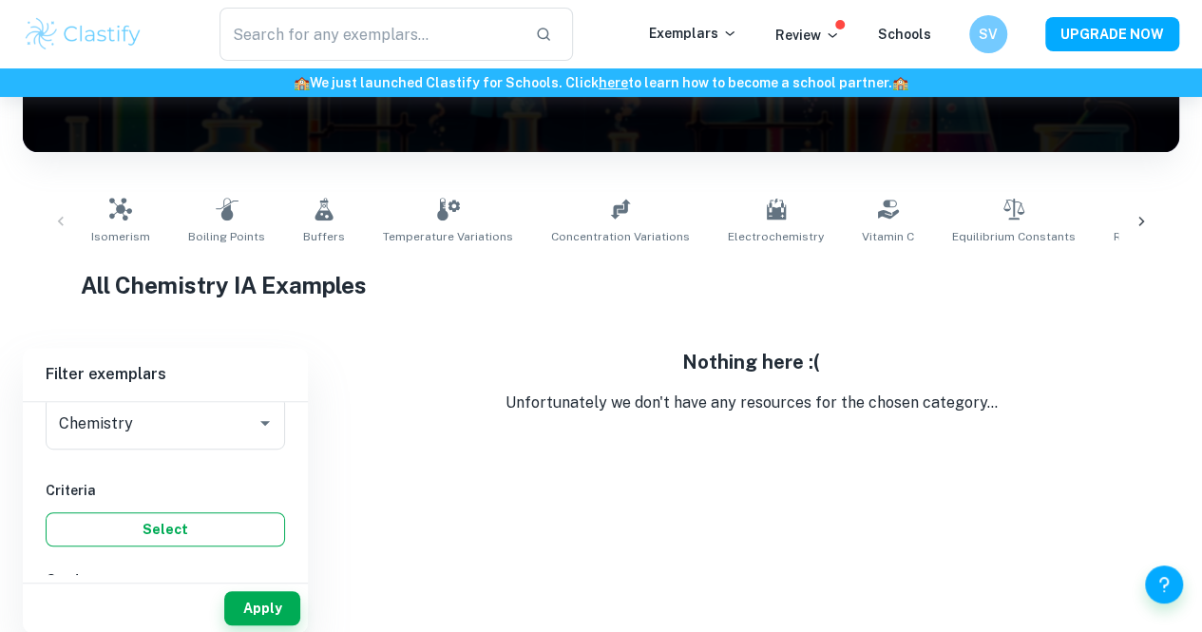
click at [266, 512] on button "Select" at bounding box center [165, 529] width 239 height 34
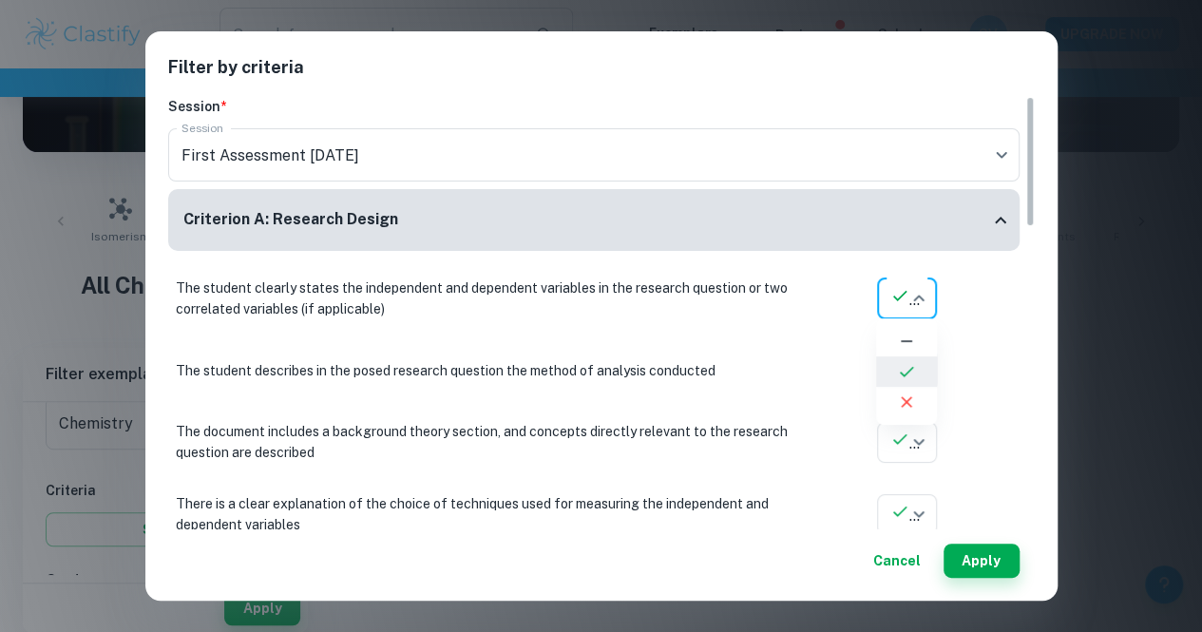
click at [904, 295] on body "We value your privacy We use cookies to enhance your browsing experience, serve…" at bounding box center [601, 120] width 1202 height 632
click at [900, 400] on icon at bounding box center [906, 401] width 19 height 19
click at [895, 367] on body "We value your privacy We use cookies to enhance your browsing experience, serve…" at bounding box center [601, 120] width 1202 height 632
click at [904, 408] on icon at bounding box center [906, 413] width 19 height 19
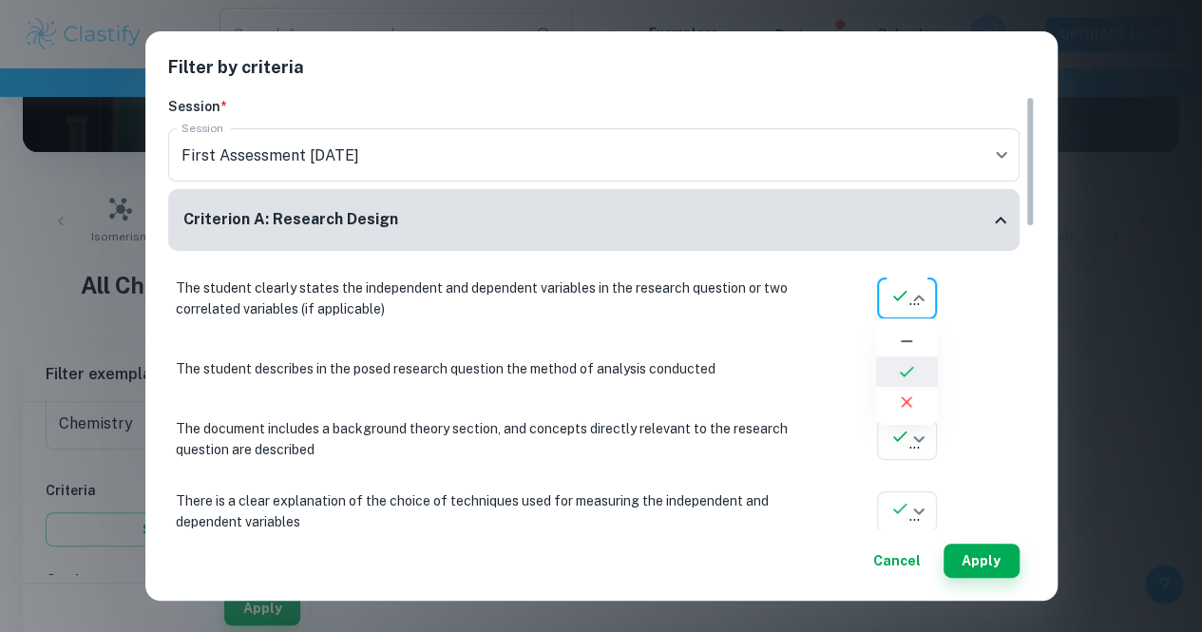
click at [918, 298] on body "We value your privacy We use cookies to enhance your browsing experience, serve…" at bounding box center [601, 120] width 1202 height 632
click at [908, 345] on icon at bounding box center [906, 341] width 19 height 19
click at [904, 436] on body "We value your privacy We use cookies to enhance your browsing experience, serve…" at bounding box center [601, 120] width 1202 height 632
click at [906, 490] on icon at bounding box center [906, 481] width 19 height 19
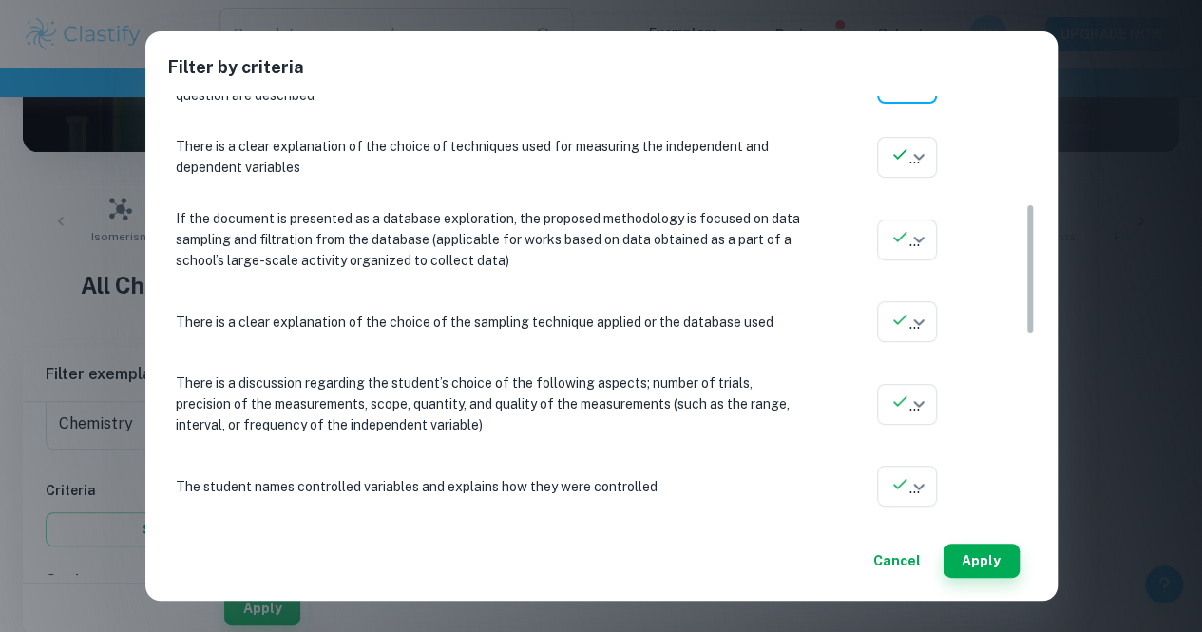
scroll to position [352, 0]
click at [922, 162] on body "We value your privacy We use cookies to enhance your browsing experience, serve…" at bounding box center [601, 120] width 1202 height 632
click at [917, 205] on li at bounding box center [906, 201] width 61 height 30
click at [915, 216] on div "If the document is presented as a database exploration, the proposed methodolog…" at bounding box center [593, 241] width 851 height 78
click at [918, 234] on body "We value your privacy We use cookies to enhance your browsing experience, serve…" at bounding box center [601, 120] width 1202 height 632
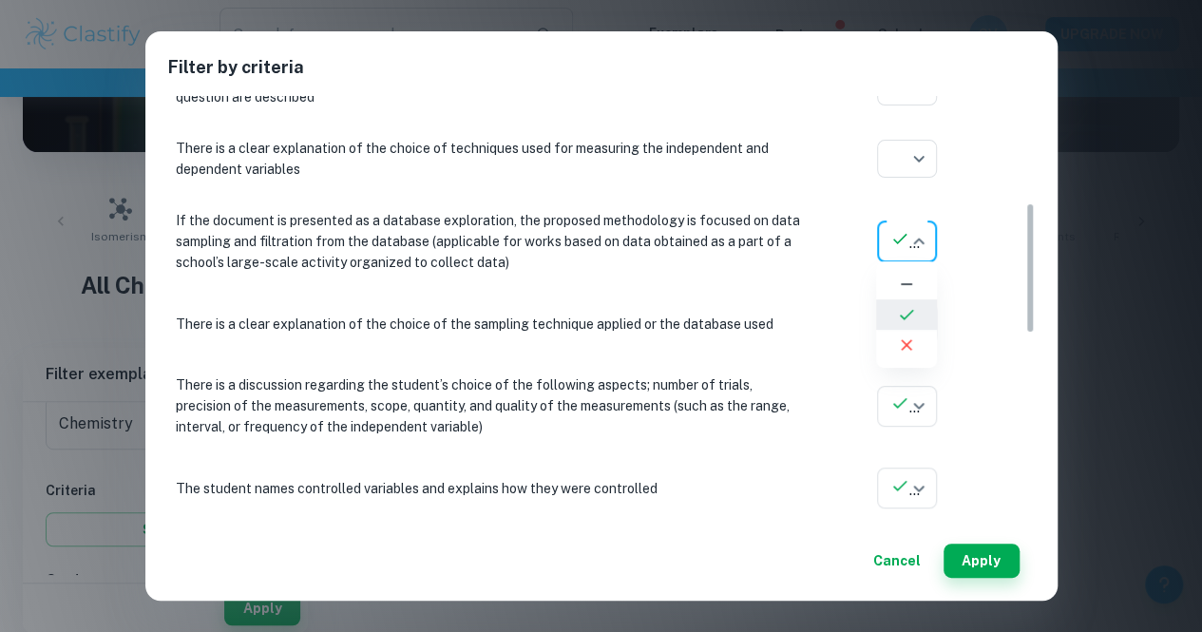
click at [890, 295] on li at bounding box center [906, 284] width 61 height 30
click at [897, 331] on body "We value your privacy We use cookies to enhance your browsing experience, serve…" at bounding box center [601, 120] width 1202 height 632
click at [916, 360] on li at bounding box center [906, 366] width 61 height 30
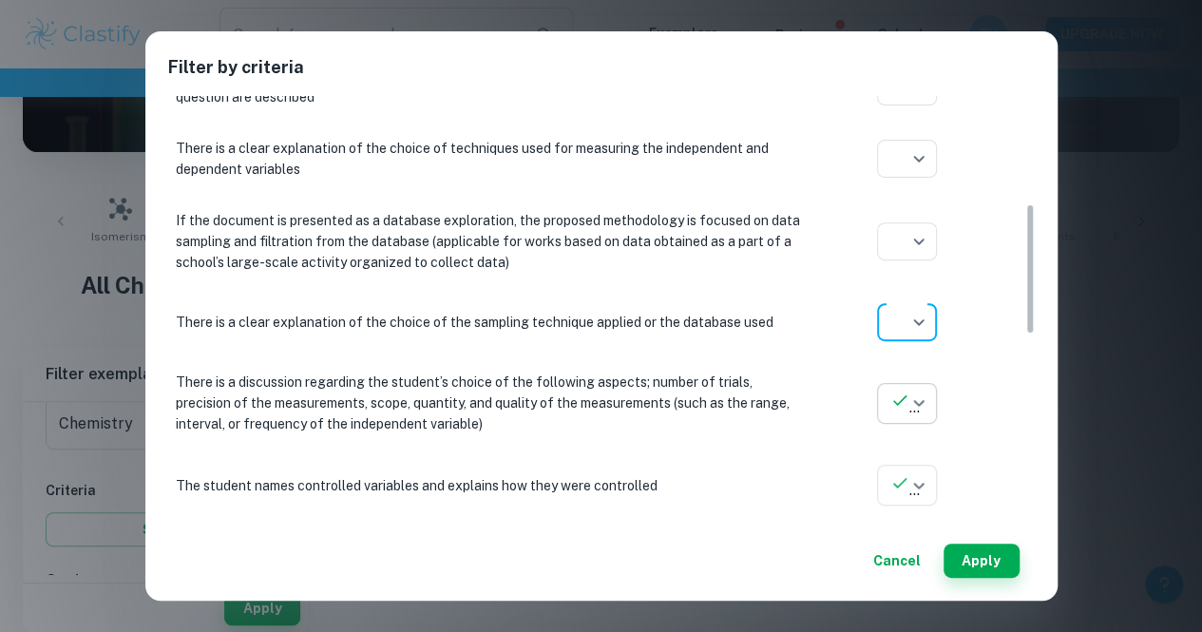
click at [912, 395] on body "We value your privacy We use cookies to enhance your browsing experience, serve…" at bounding box center [601, 120] width 1202 height 632
click at [908, 448] on icon at bounding box center [906, 445] width 19 height 19
click at [918, 436] on body "We value your privacy We use cookies to enhance your browsing experience, serve…" at bounding box center [601, 120] width 1202 height 632
click at [897, 527] on icon at bounding box center [906, 527] width 19 height 19
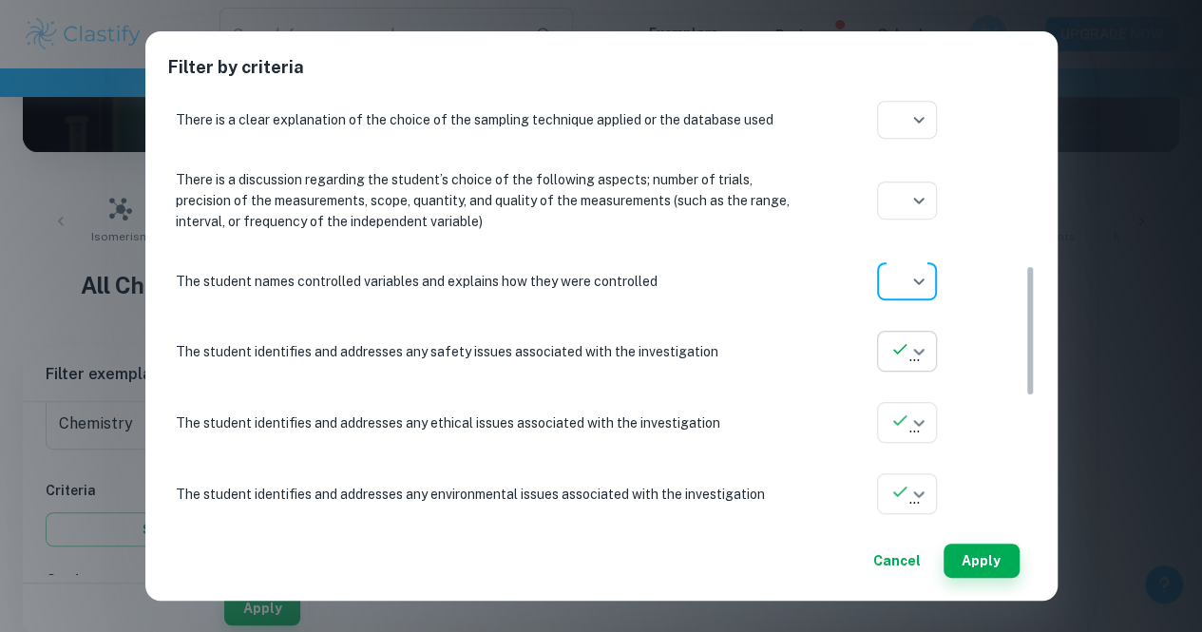
click at [906, 351] on body "We value your privacy We use cookies to enhance your browsing experience, serve…" at bounding box center [601, 120] width 1202 height 632
click at [907, 396] on icon at bounding box center [906, 394] width 19 height 19
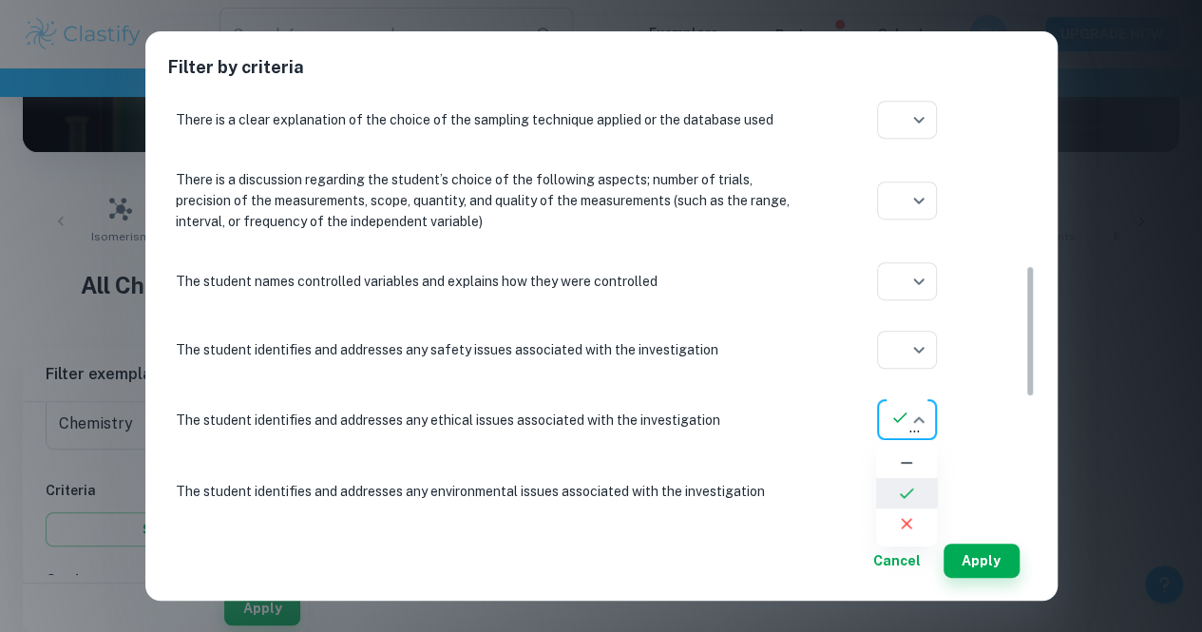
click at [913, 416] on body "We value your privacy We use cookies to enhance your browsing experience, serve…" at bounding box center [601, 120] width 1202 height 632
click at [899, 471] on icon at bounding box center [906, 462] width 19 height 19
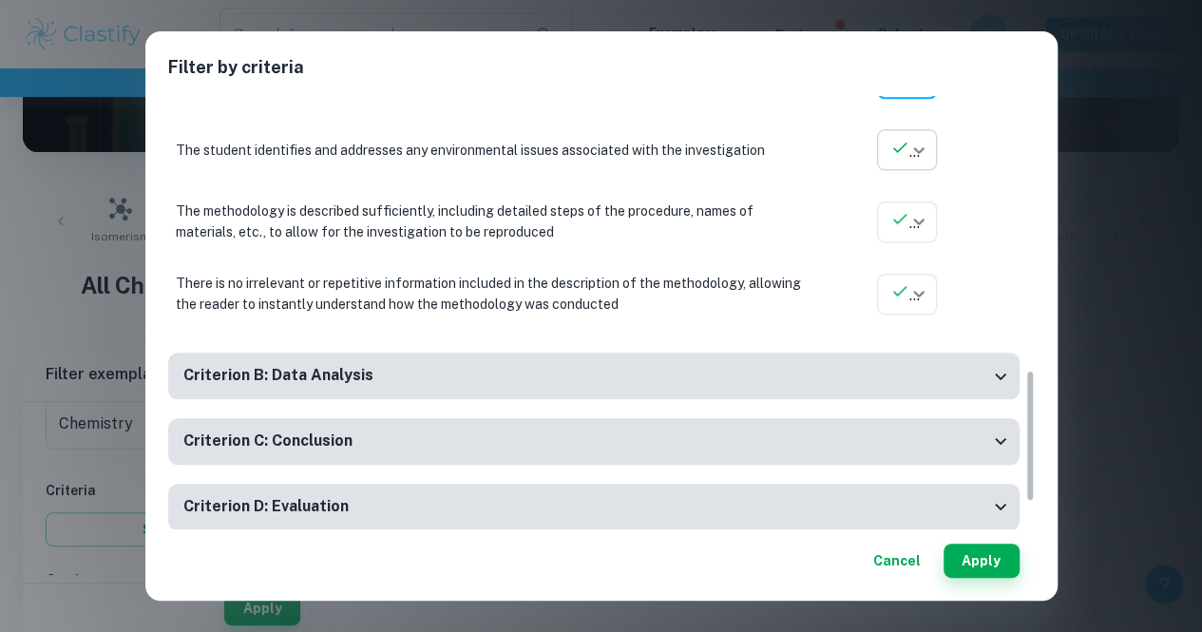
scroll to position [894, 0]
click at [904, 153] on body "We value your privacy We use cookies to enhance your browsing experience, serve…" at bounding box center [601, 120] width 1202 height 632
click at [906, 185] on icon at bounding box center [906, 190] width 19 height 19
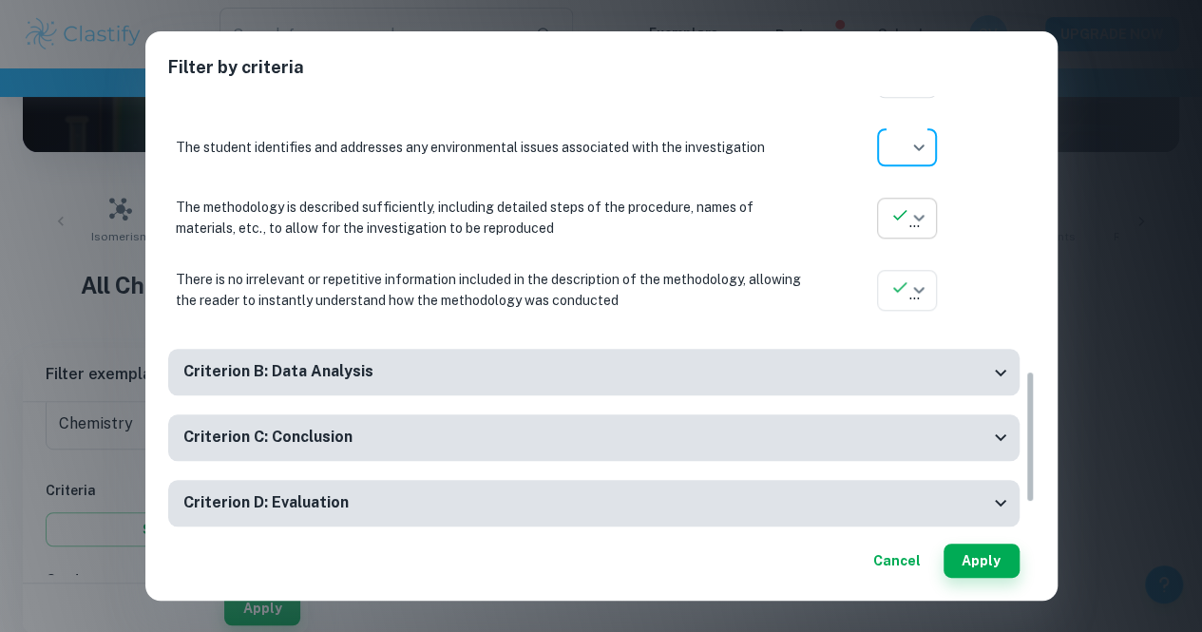
click at [908, 214] on body "We value your privacy We use cookies to enhance your browsing experience, serve…" at bounding box center [601, 120] width 1202 height 632
click at [908, 266] on icon at bounding box center [906, 260] width 19 height 19
click at [908, 282] on body "We value your privacy We use cookies to enhance your browsing experience, serve…" at bounding box center [601, 120] width 1202 height 632
click at [903, 323] on icon at bounding box center [906, 332] width 19 height 19
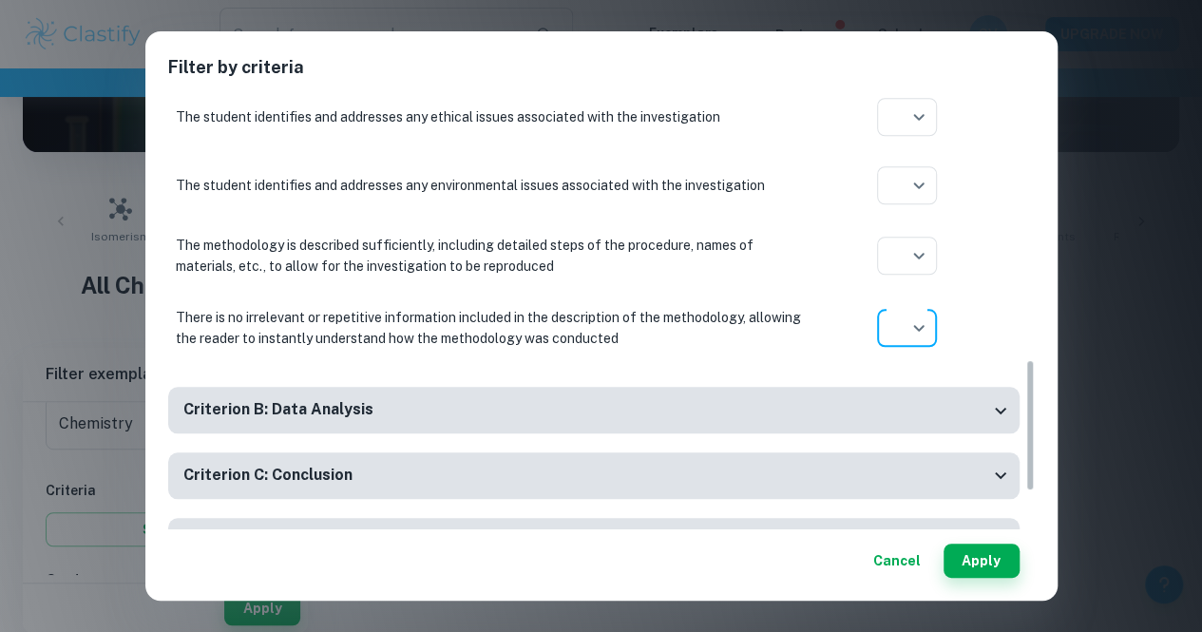
scroll to position [857, 0]
click at [979, 557] on button "Apply" at bounding box center [981, 560] width 76 height 34
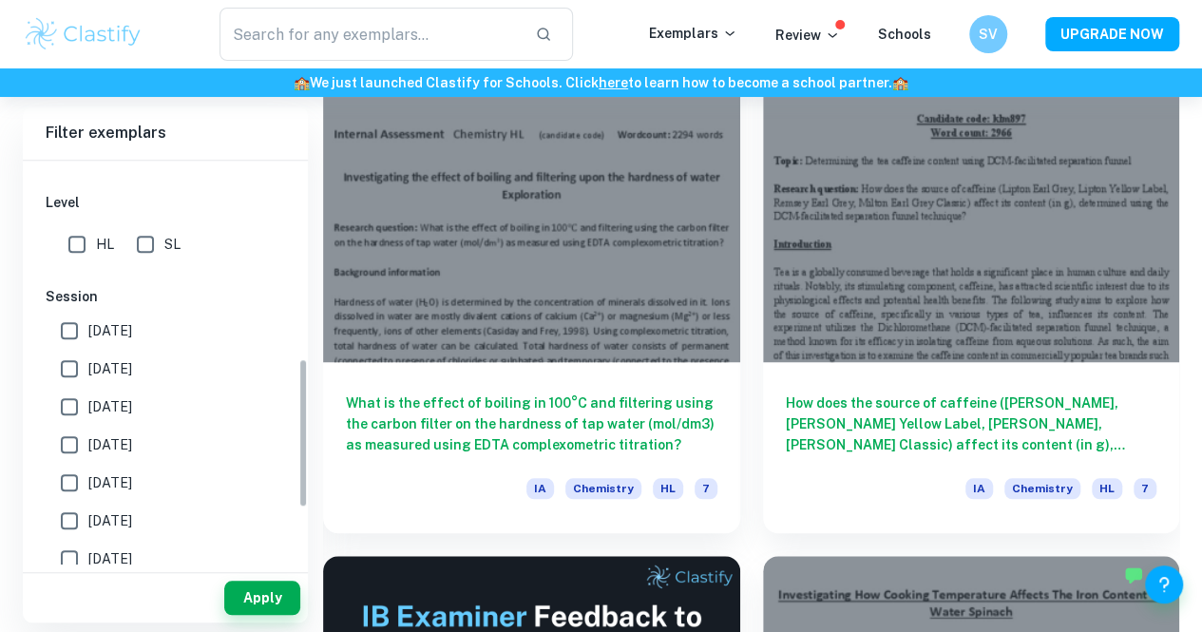
scroll to position [537, 0]
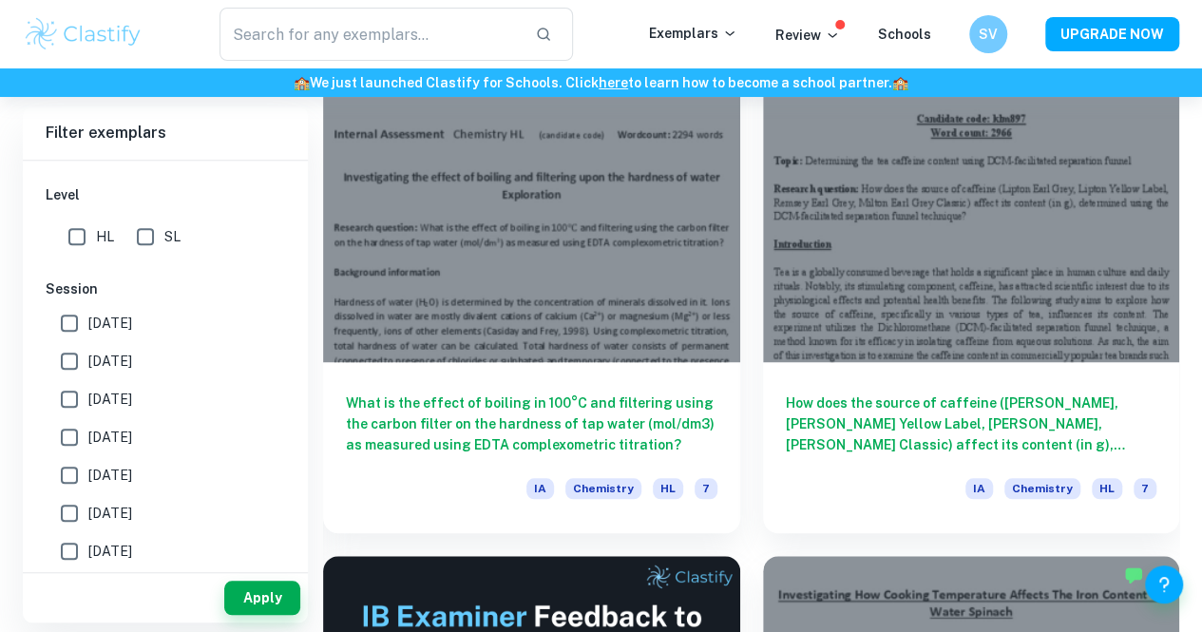
click at [190, 318] on label "[DATE]" at bounding box center [159, 323] width 219 height 38
click at [88, 318] on input "[DATE]" at bounding box center [69, 323] width 38 height 38
checkbox input "true"
click at [160, 364] on label "[DATE]" at bounding box center [159, 361] width 219 height 38
click at [88, 364] on input "[DATE]" at bounding box center [69, 361] width 38 height 38
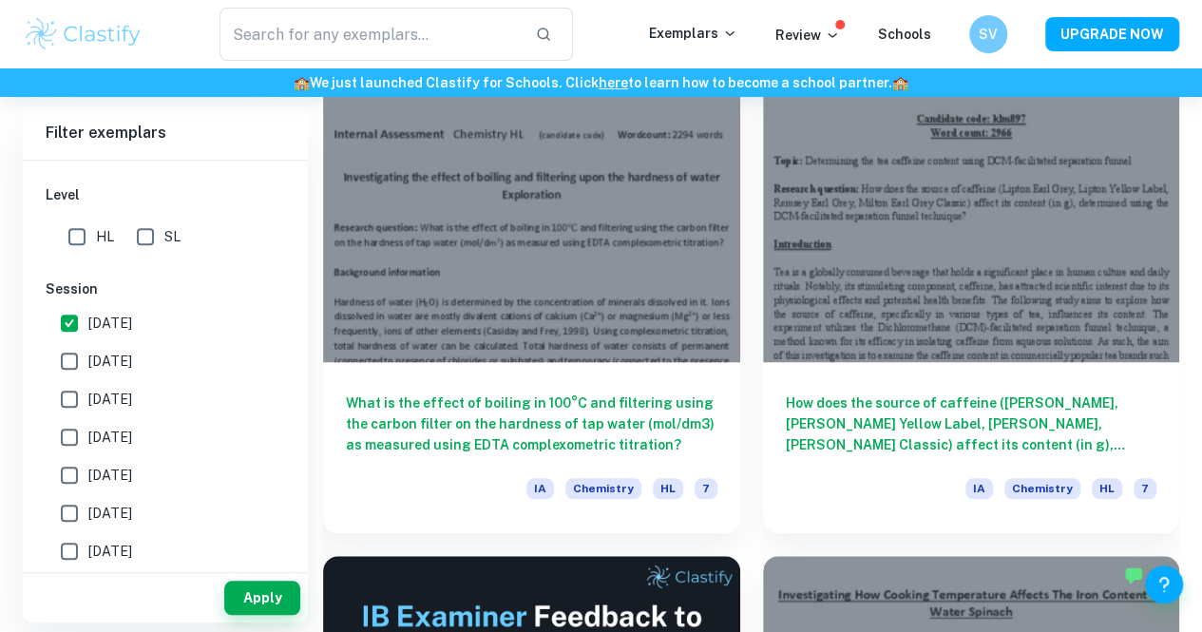
checkbox input "true"
click at [257, 588] on button "Apply" at bounding box center [262, 597] width 76 height 34
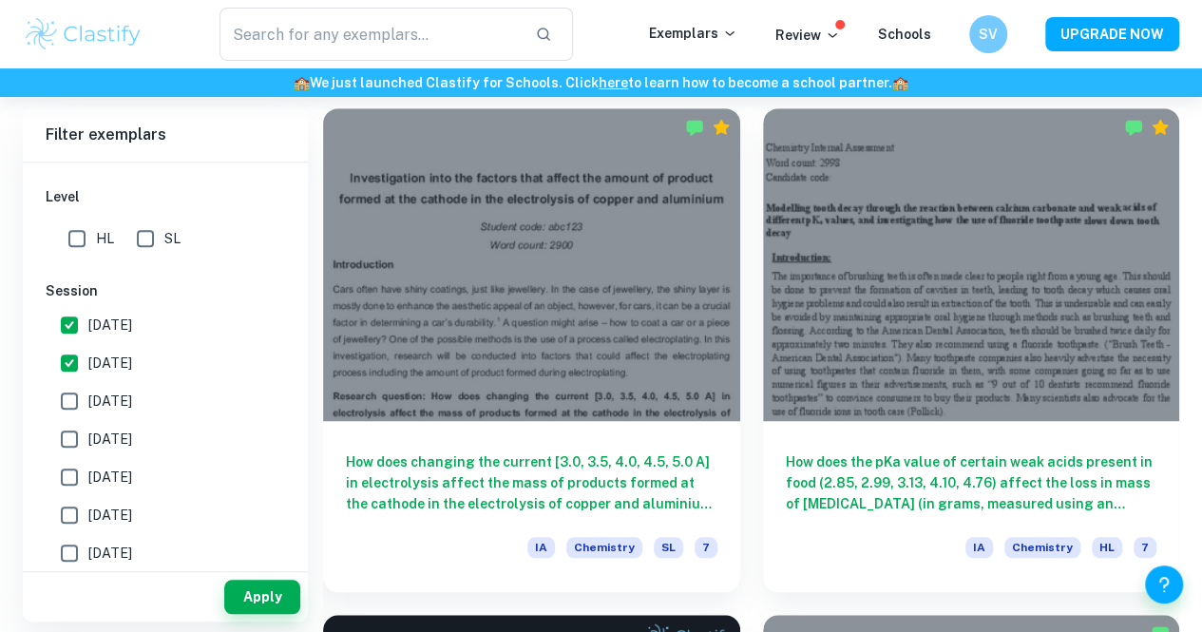
scroll to position [530, 0]
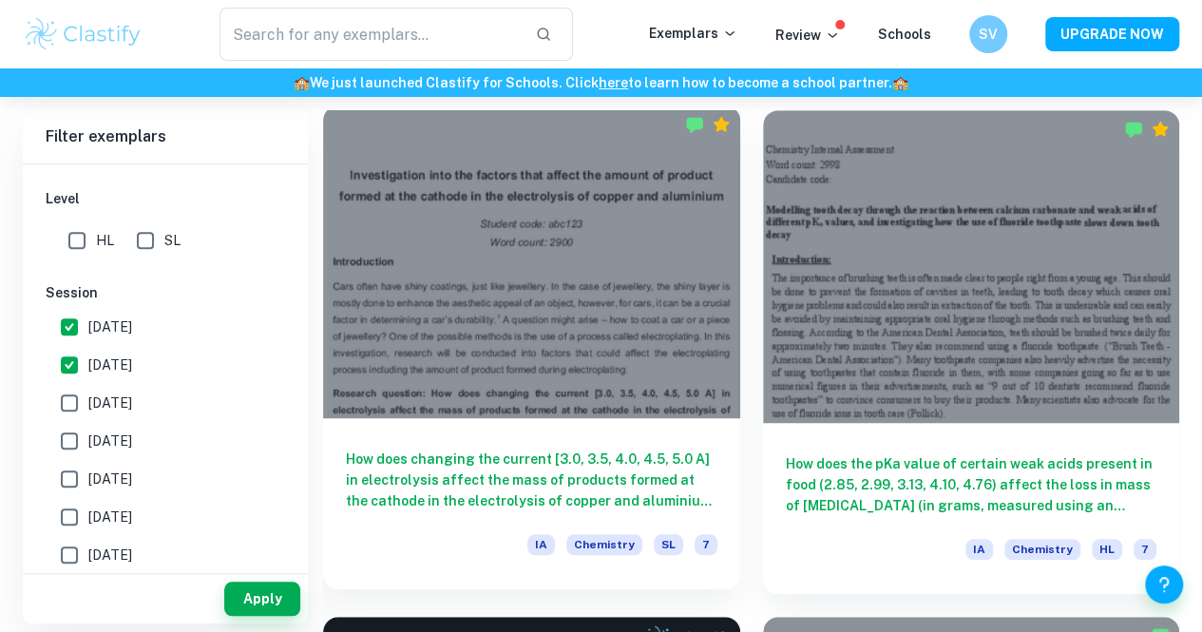
click at [534, 448] on h6 "How does changing the current [3.0, 3.5, 4.0, 4.5, 5.0 A] in electrolysis affec…" at bounding box center [531, 479] width 371 height 63
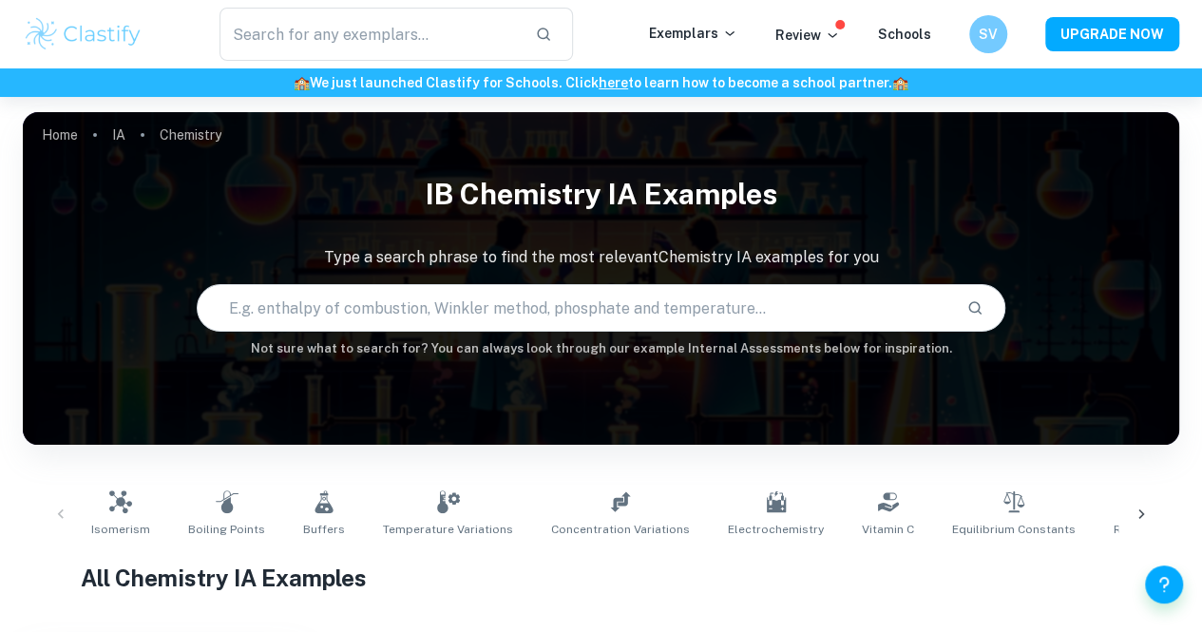
scroll to position [530, 0]
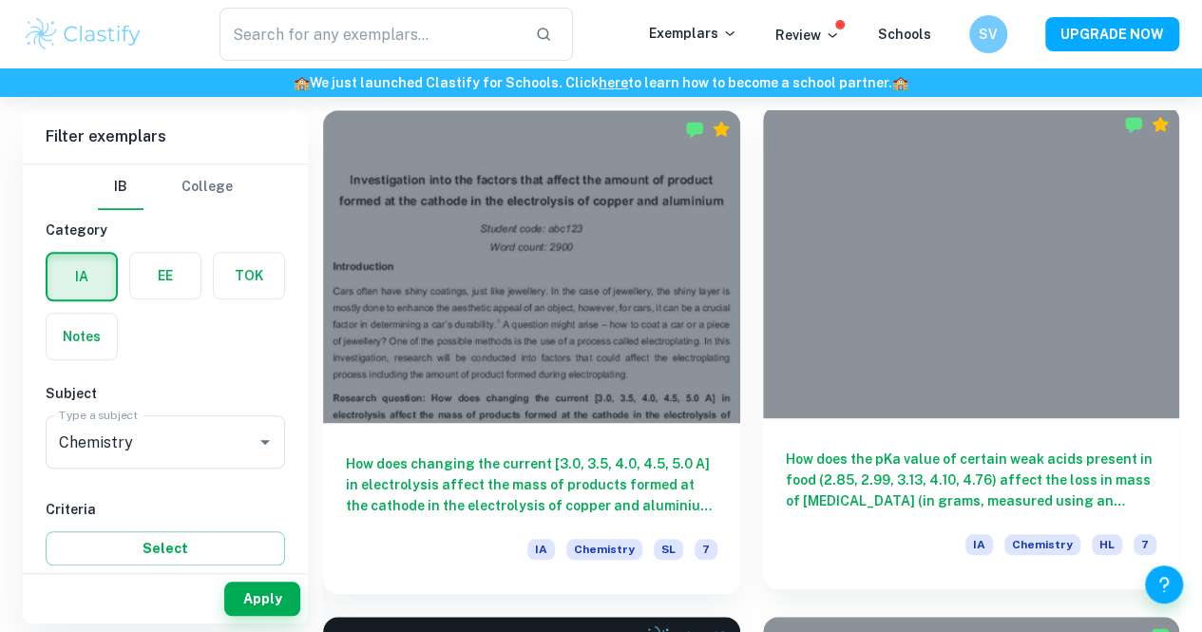
click at [763, 418] on div "How does the pKa value of certain weak acids present in food (2.85, 2.99, 3.13,…" at bounding box center [971, 503] width 417 height 171
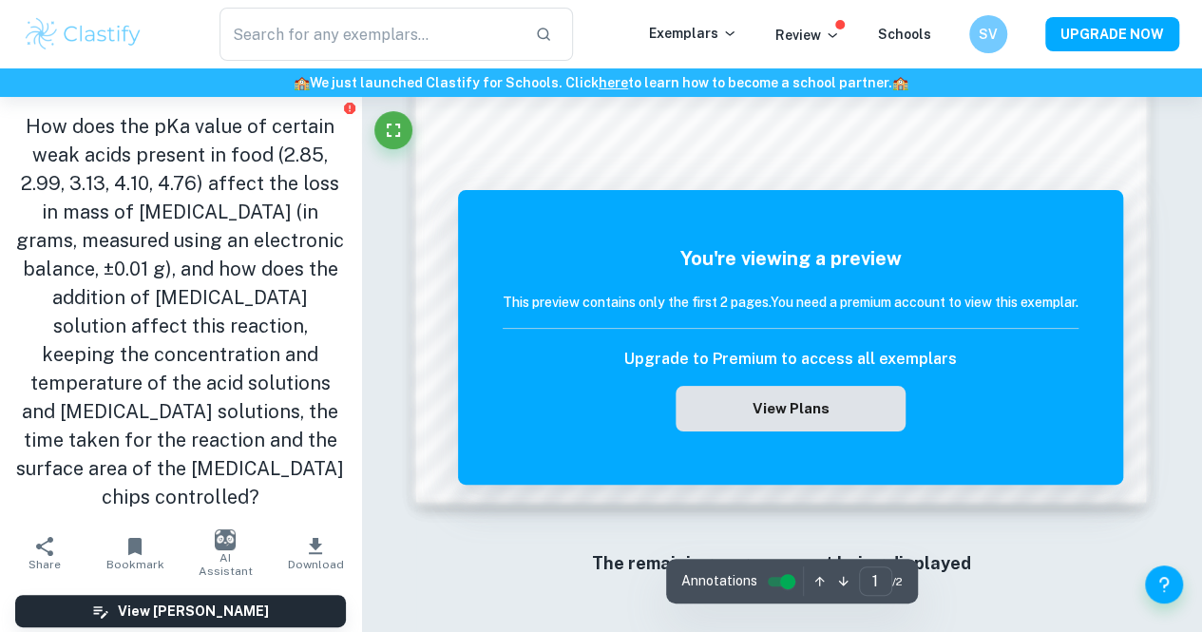
scroll to position [1509, 0]
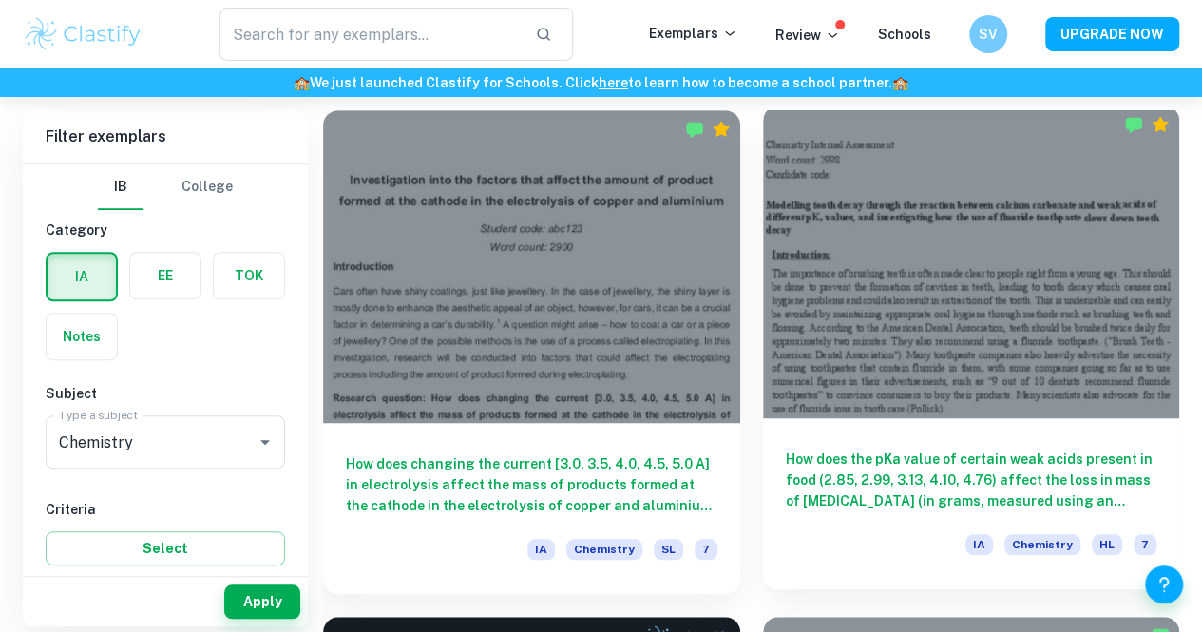
scroll to position [846, 0]
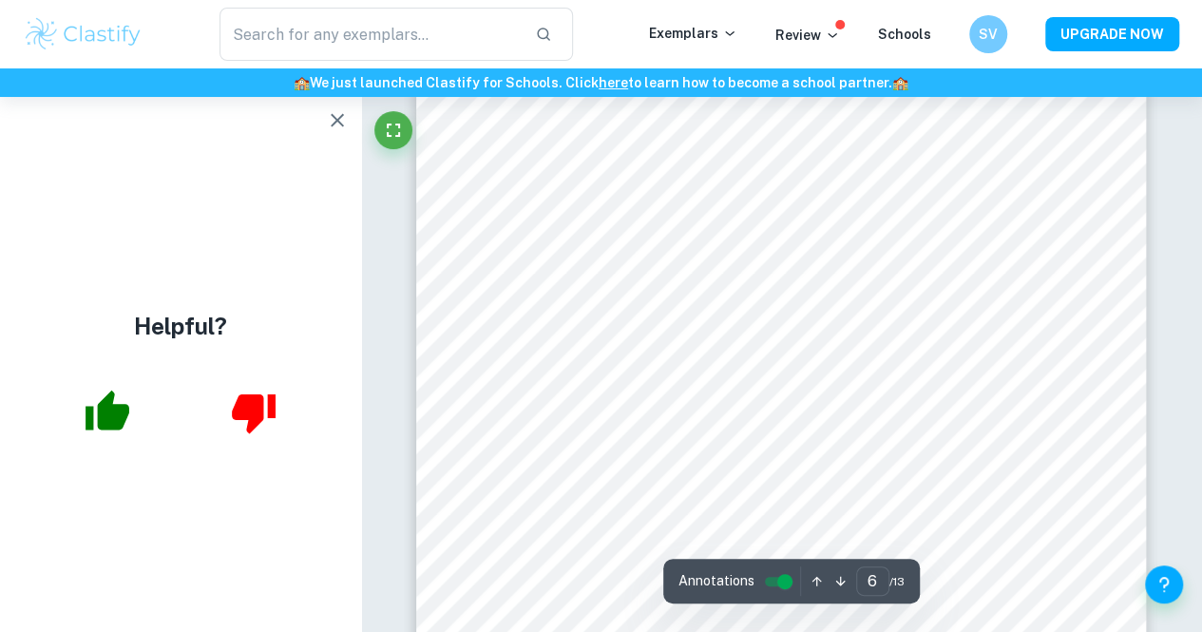
scroll to position [5541, 0]
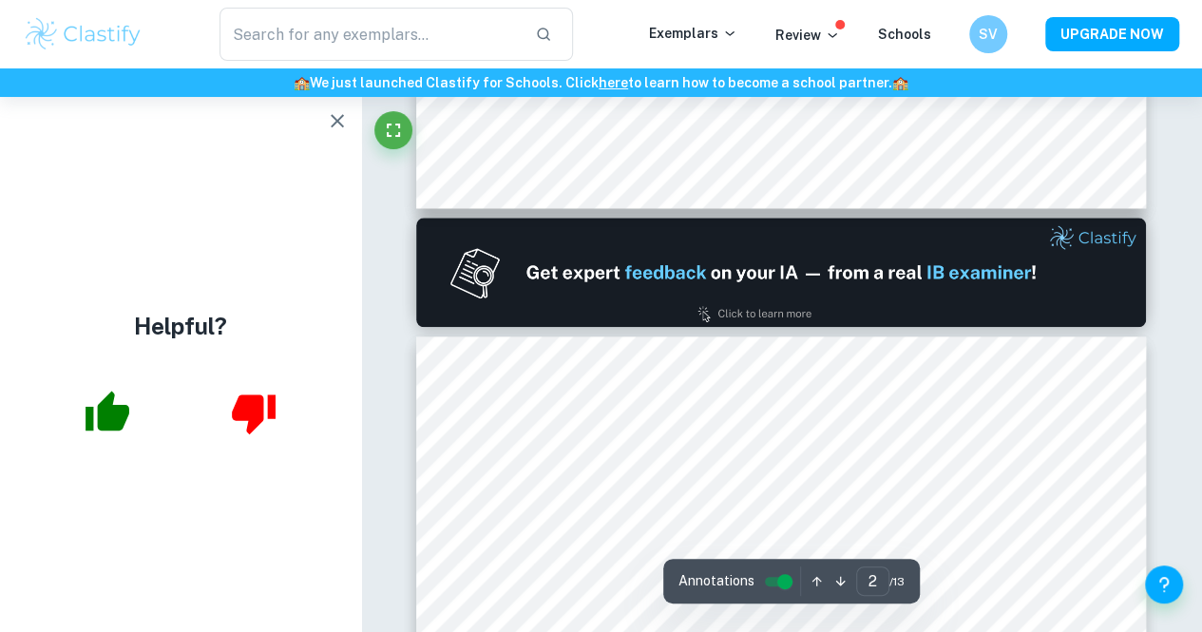
type input "1"
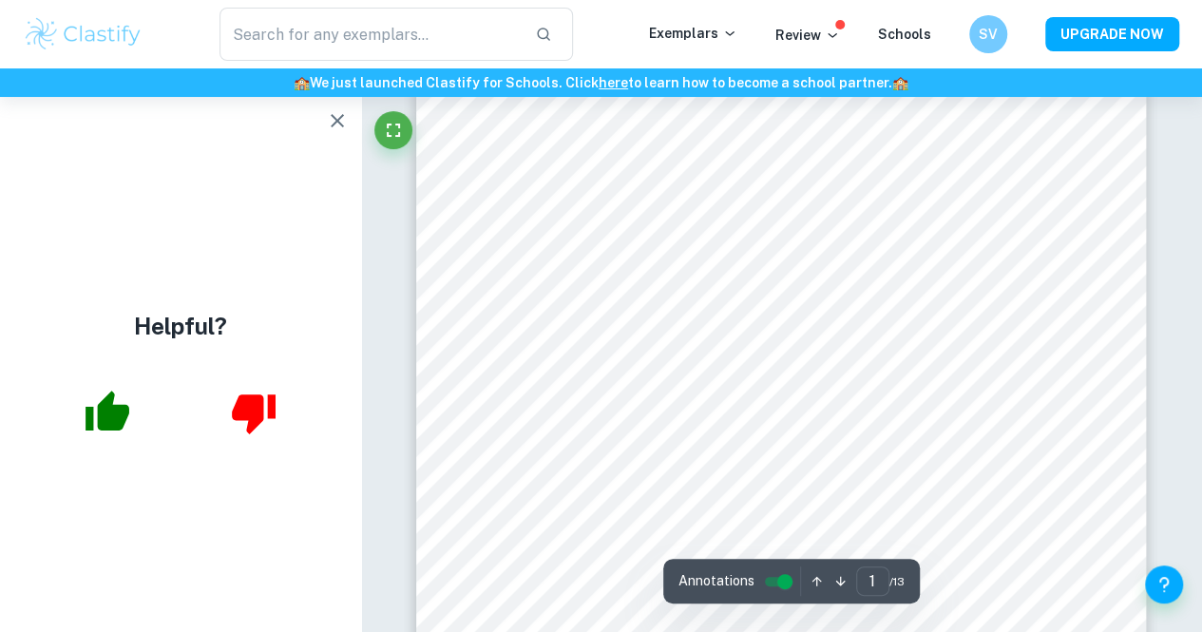
scroll to position [0, 0]
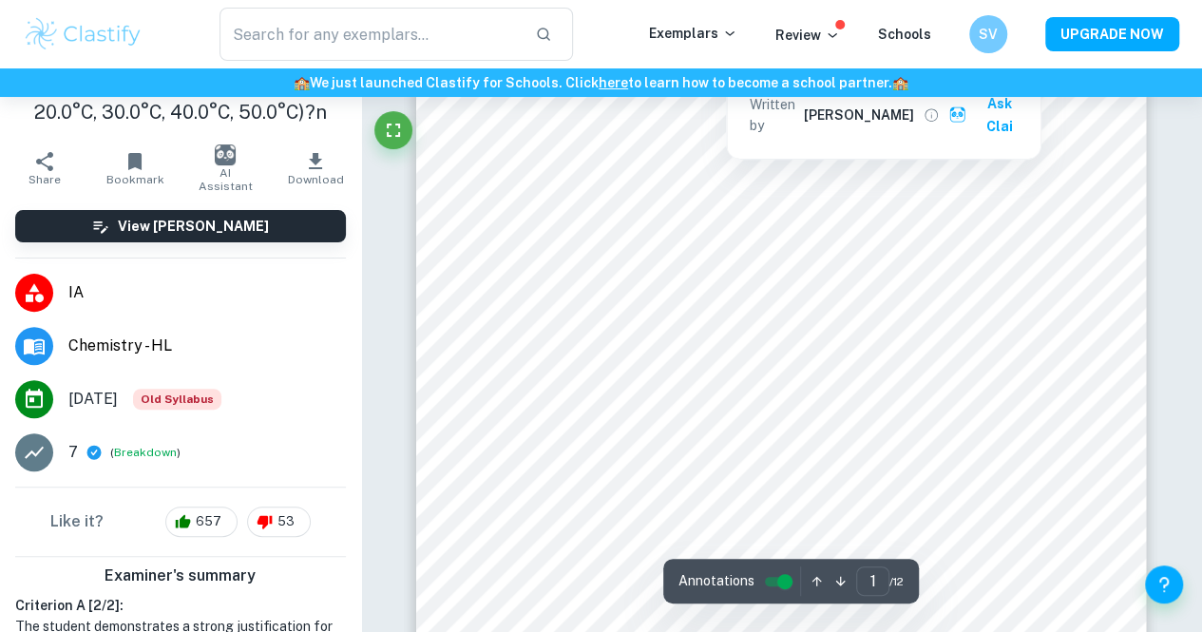
scroll to position [388, 0]
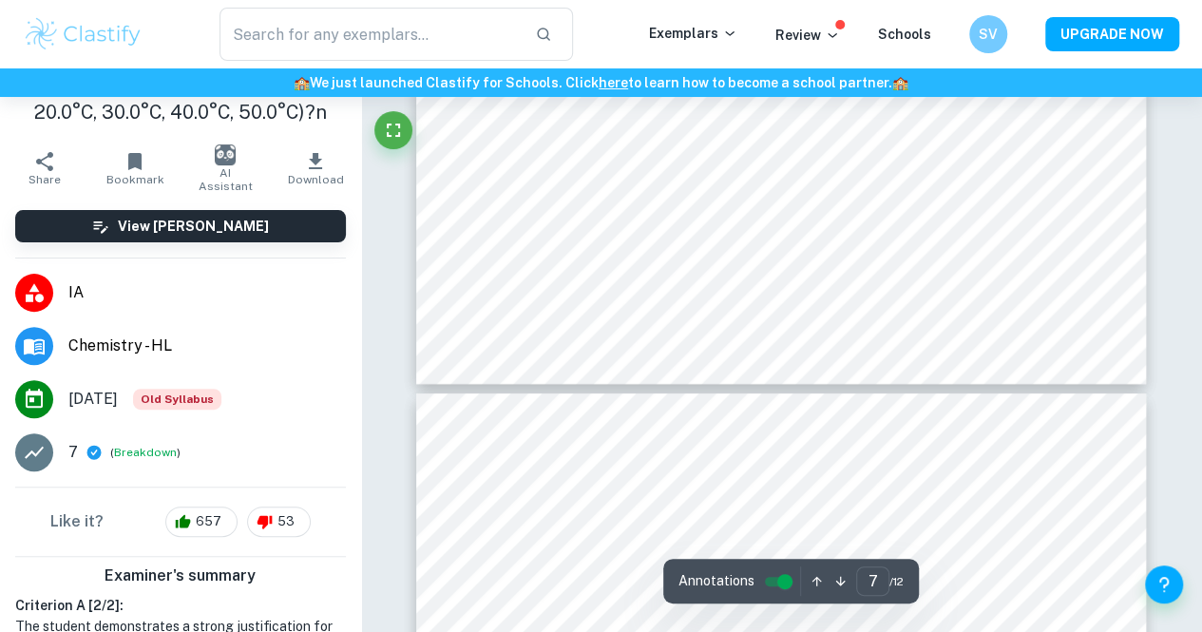
type input "8"
